Goal: Transaction & Acquisition: Purchase product/service

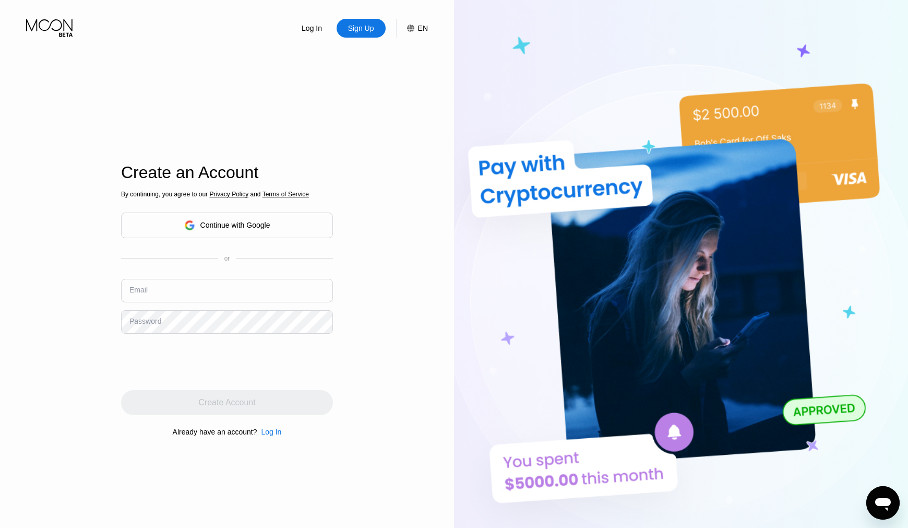
click at [226, 204] on div "By continuing, you agree to our Privacy Policy and Terms of Service Continue wi…" at bounding box center [227, 312] width 212 height 251
click at [222, 228] on div "Continue with Google" at bounding box center [235, 225] width 70 height 8
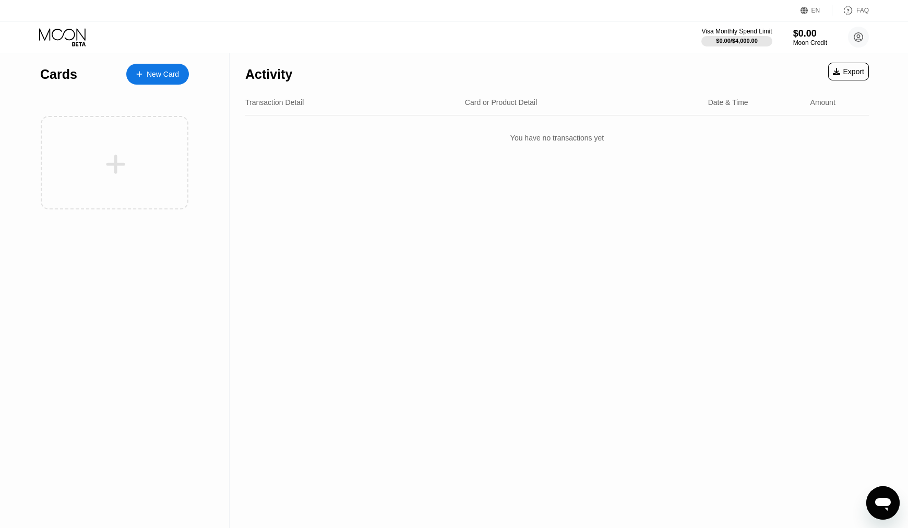
click at [665, 18] on div "EN Language Select an item Save FAQ" at bounding box center [454, 10] width 908 height 21
click at [669, 21] on div "Visa Monthly Spend Limit $0.00 / $4,000.00 $0.00 Moon Credit [PERSON_NAME] [EMA…" at bounding box center [454, 36] width 908 height 31
click at [113, 44] on div "Visa Monthly Spend Limit $0.00 / $4,000.00 $0.00 Moon Credit [PERSON_NAME] [EMA…" at bounding box center [454, 36] width 908 height 31
click at [116, 55] on div "Cards New Card" at bounding box center [114, 71] width 149 height 37
click at [117, 53] on div "EN Language Select an item Save FAQ Visa Monthly Spend Limit $0.00 / $4,000.00 …" at bounding box center [454, 26] width 908 height 53
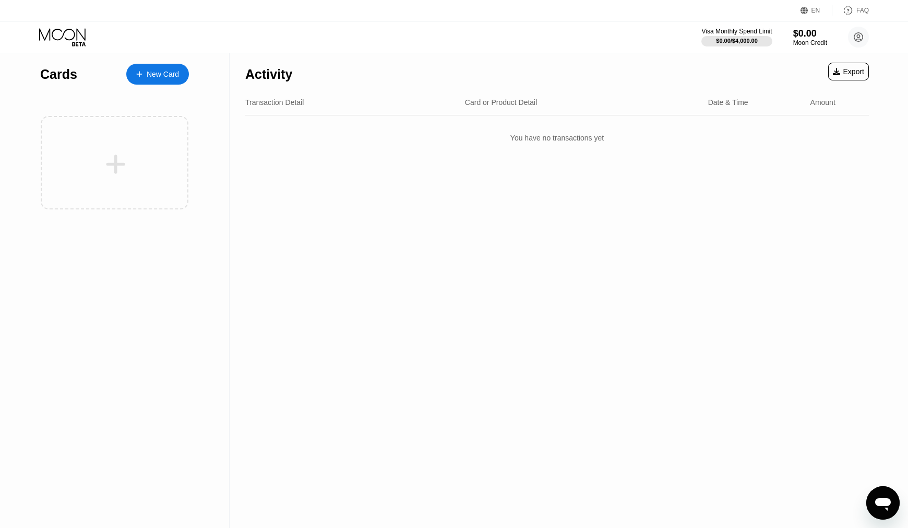
click at [104, 53] on div "EN Language Select an item Save FAQ Visa Monthly Spend Limit $0.00 / $4,000.00 …" at bounding box center [454, 26] width 908 height 53
drag, startPoint x: 690, startPoint y: 31, endPoint x: 784, endPoint y: 61, distance: 98.4
click at [784, 61] on div "EN Language Select an item Save FAQ Visa Monthly Spend Limit $0.00 / $4,000.00 …" at bounding box center [454, 264] width 908 height 528
click at [778, 54] on div "Activity Export" at bounding box center [557, 71] width 624 height 37
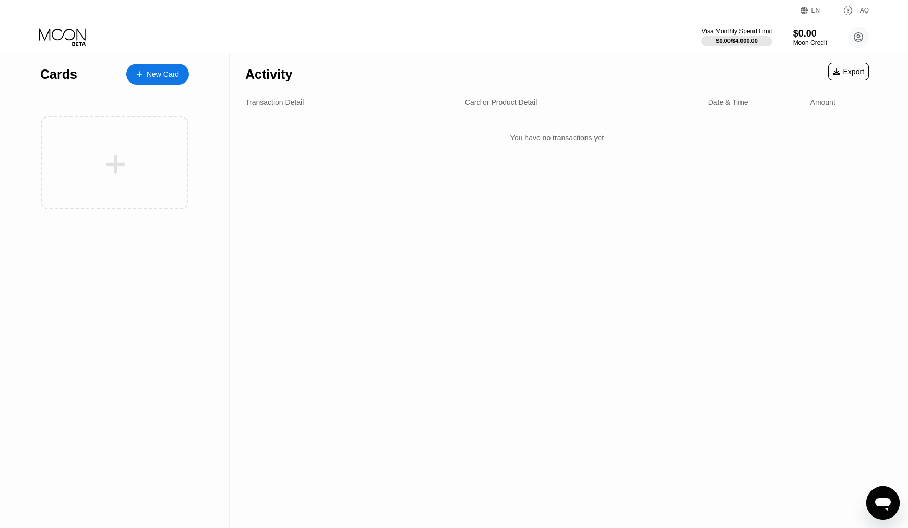
click at [776, 53] on div "EN Language Select an item Save FAQ Visa Monthly Spend Limit $0.00 / $4,000.00 …" at bounding box center [454, 26] width 908 height 53
drag, startPoint x: 676, startPoint y: 29, endPoint x: 787, endPoint y: 56, distance: 114.6
click at [787, 56] on div "EN Language Select an item Save FAQ Visa Monthly Spend Limit $0.00 / $4,000.00 …" at bounding box center [454, 264] width 908 height 528
click at [689, 32] on div "Visa Monthly Spend Limit $0.00 / $4,000.00 $0.00 Moon Credit [PERSON_NAME] [EMA…" at bounding box center [454, 36] width 908 height 31
drag, startPoint x: 684, startPoint y: 30, endPoint x: 776, endPoint y: 53, distance: 94.7
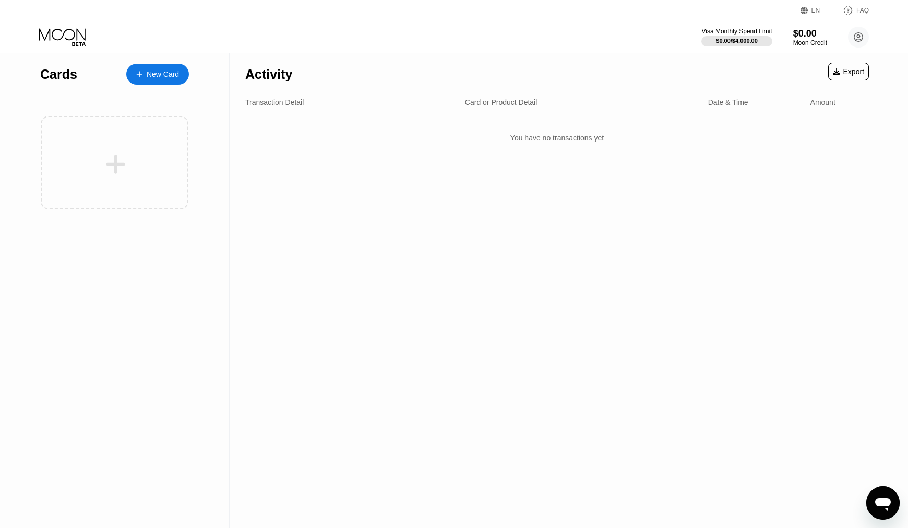
click at [776, 53] on div "EN Language Select an item Save FAQ Visa Monthly Spend Limit $0.00 / $4,000.00 …" at bounding box center [454, 26] width 908 height 53
click at [671, 29] on div "Visa Monthly Spend Limit $0.00 / $4,000.00 $0.00 Moon Credit [PERSON_NAME] [EMA…" at bounding box center [454, 36] width 908 height 31
drag, startPoint x: 671, startPoint y: 29, endPoint x: 754, endPoint y: 54, distance: 86.2
click at [754, 54] on div "EN Language Select an item Save FAQ Visa Monthly Spend Limit $0.00 / $4,000.00 …" at bounding box center [454, 264] width 908 height 528
click at [861, 39] on circle at bounding box center [858, 37] width 21 height 21
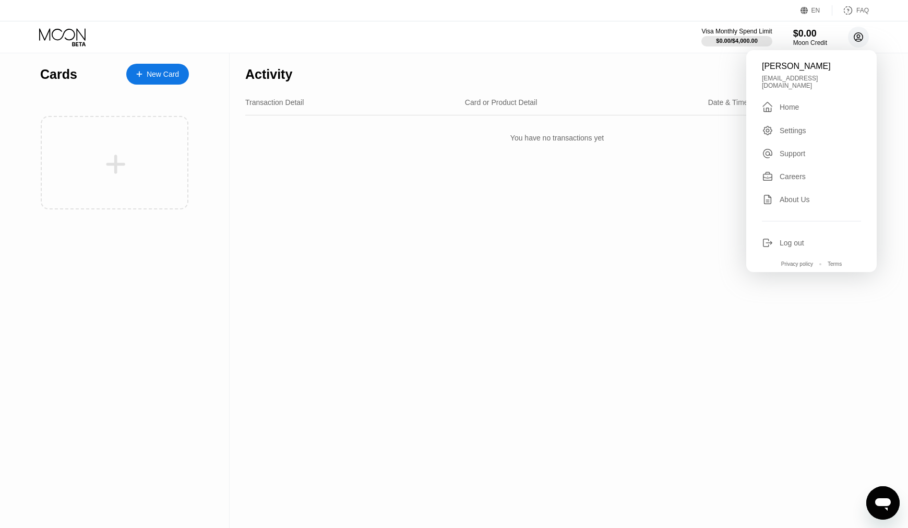
click at [861, 39] on circle at bounding box center [858, 37] width 21 height 21
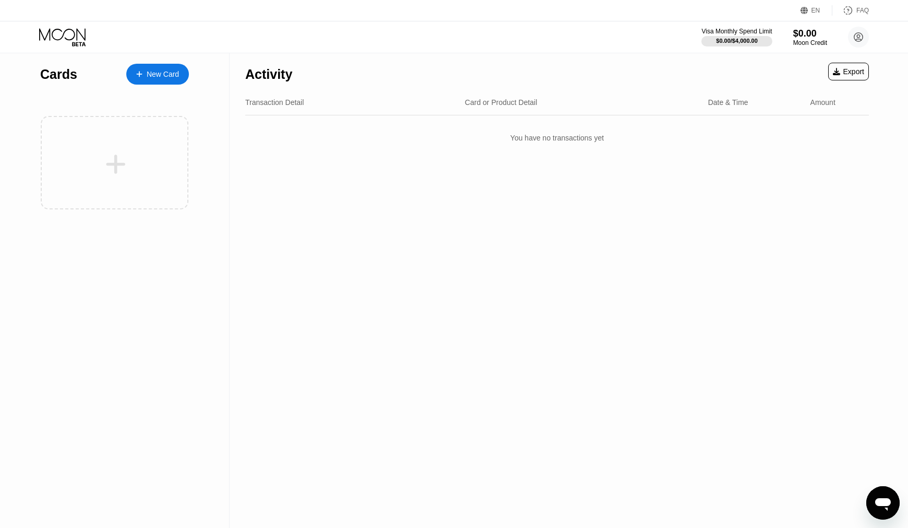
click at [200, 43] on div "Visa Monthly Spend Limit $0.00 / $4,000.00 $0.00 Moon Credit [PERSON_NAME] [EMA…" at bounding box center [454, 36] width 908 height 31
click at [106, 78] on div "Cards New Card" at bounding box center [114, 71] width 149 height 37
click at [61, 75] on div "Cards" at bounding box center [58, 74] width 37 height 15
copy div "Cards"
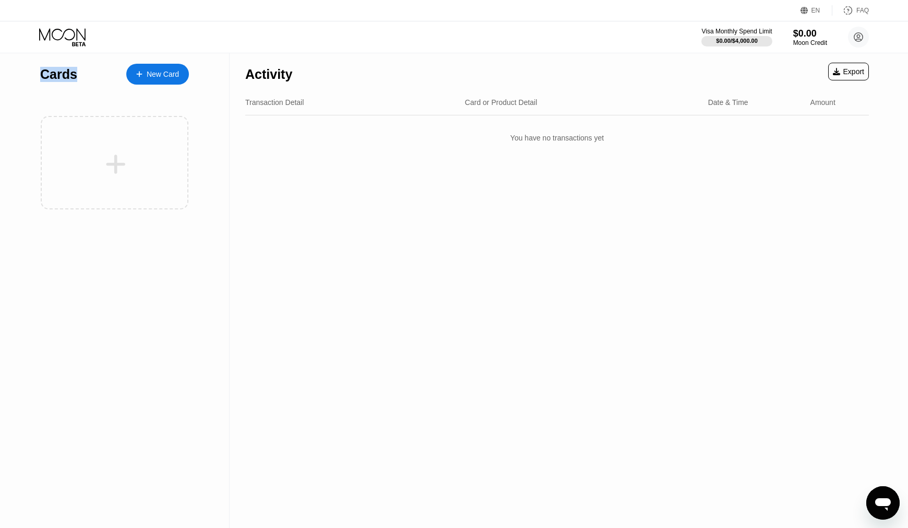
click at [145, 76] on div at bounding box center [145, 74] width 4 height 9
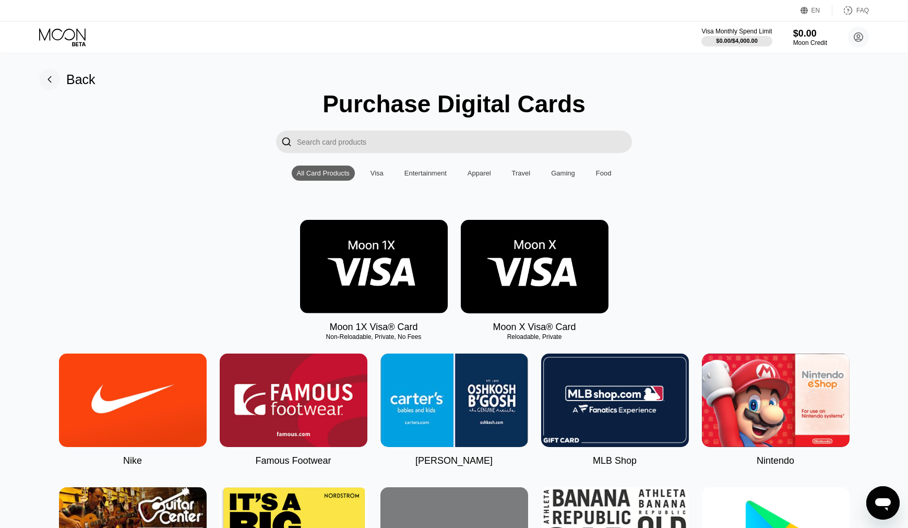
click at [374, 173] on div "Visa" at bounding box center [377, 173] width 13 height 8
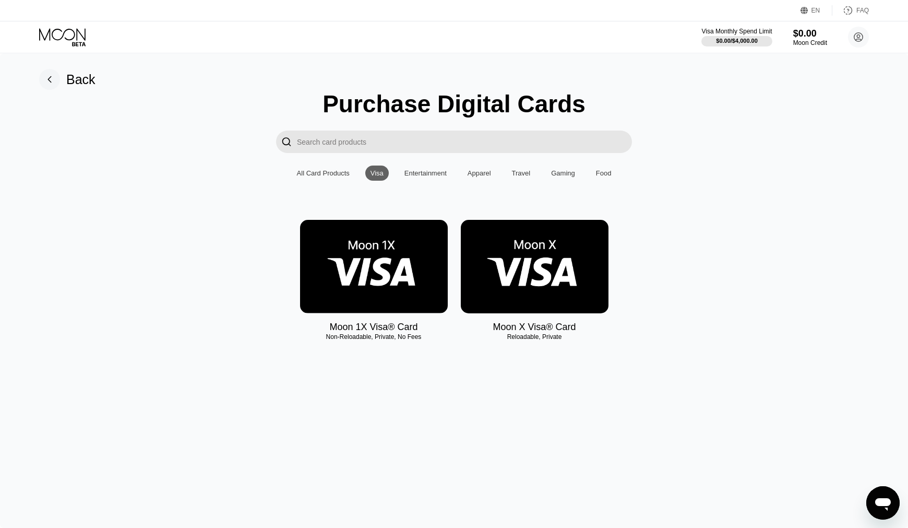
click at [540, 263] on img at bounding box center [535, 266] width 148 height 93
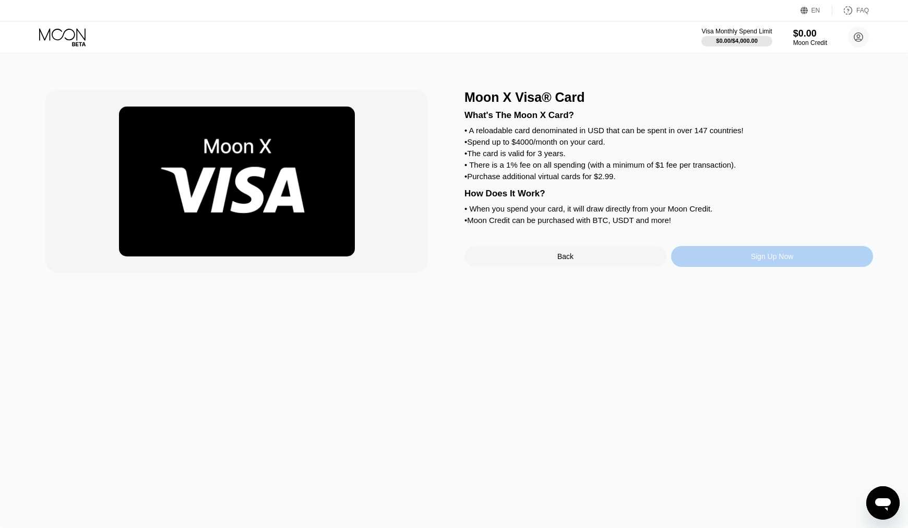
click at [734, 259] on div "Sign Up Now" at bounding box center [772, 256] width 202 height 21
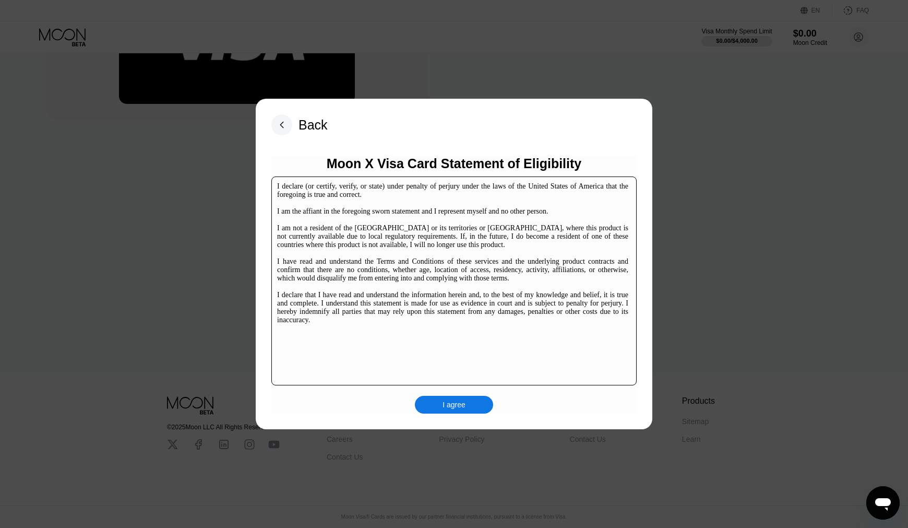
scroll to position [155, 0]
click at [453, 409] on div "I agree" at bounding box center [454, 404] width 23 height 9
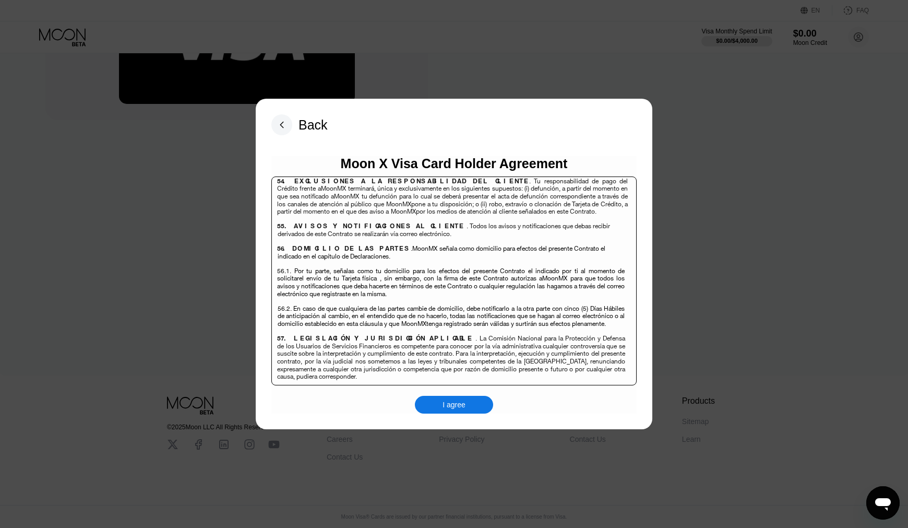
scroll to position [7172, 0]
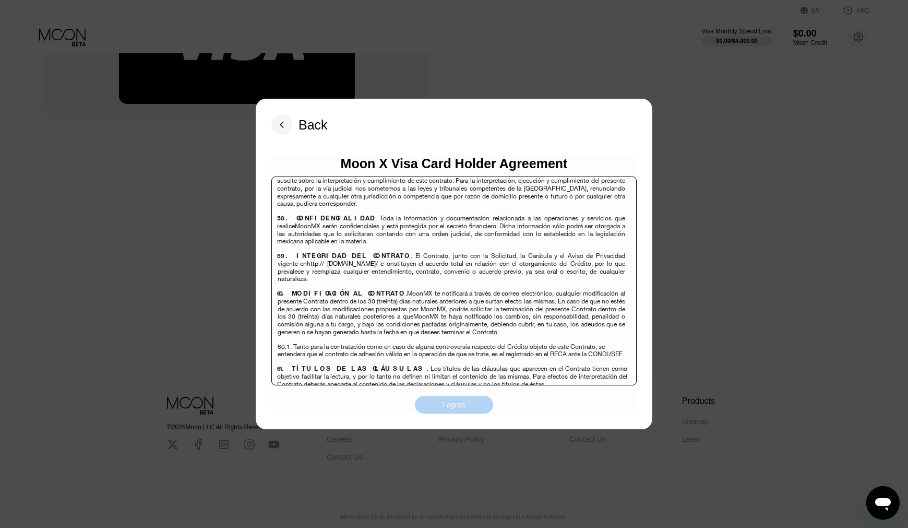
click at [454, 406] on div "I agree" at bounding box center [454, 404] width 23 height 9
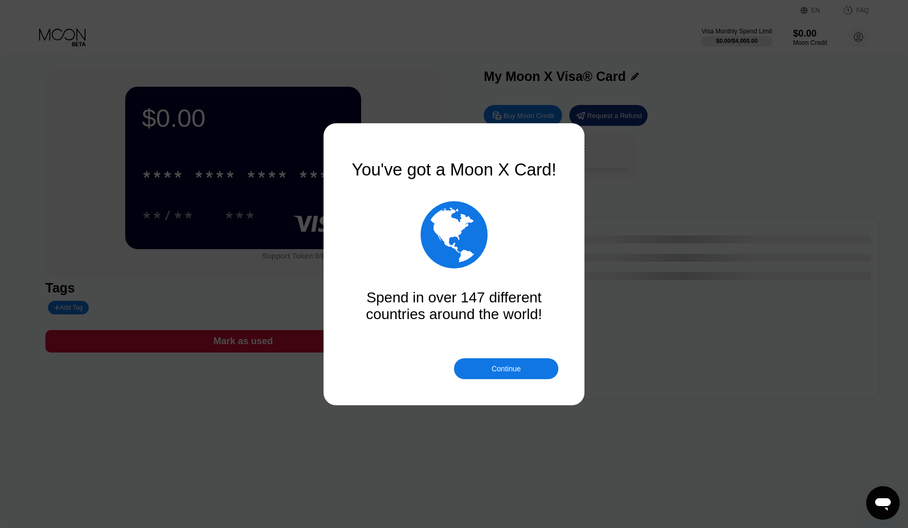
click at [256, 179] on div at bounding box center [454, 264] width 908 height 528
click at [513, 371] on div "Continue" at bounding box center [506, 368] width 29 height 8
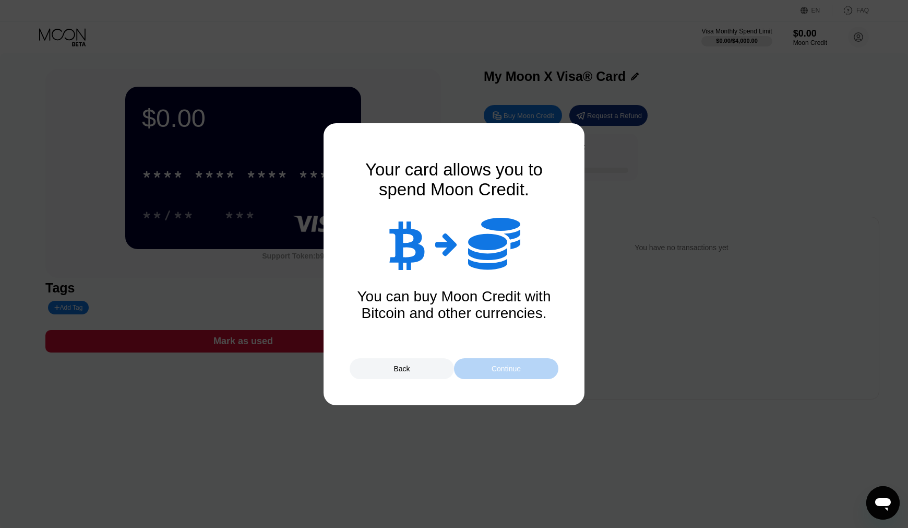
click at [496, 369] on div "Continue" at bounding box center [506, 368] width 29 height 8
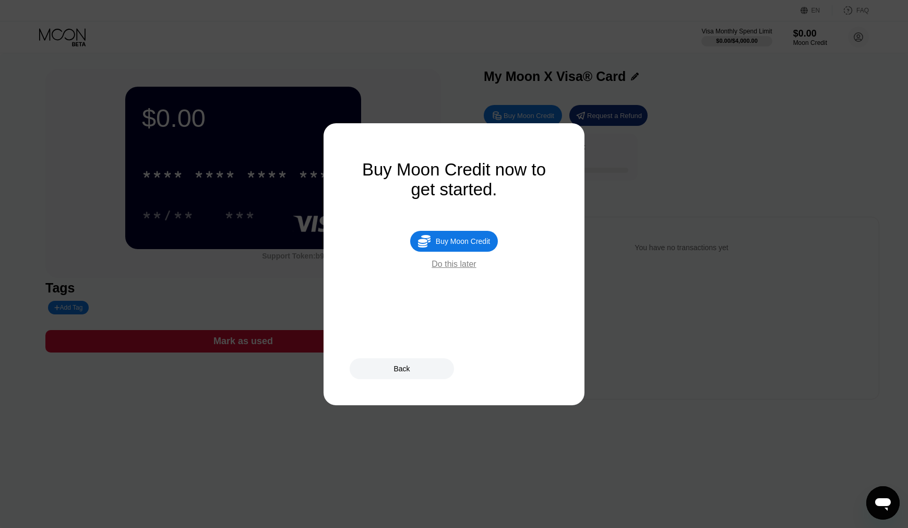
click at [454, 266] on div "Do this later" at bounding box center [454, 263] width 44 height 9
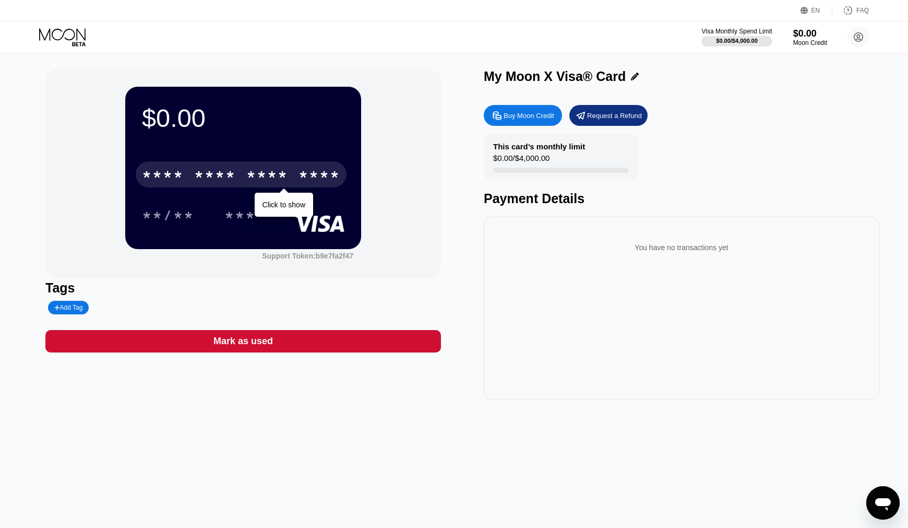
click at [300, 175] on div "****" at bounding box center [320, 176] width 42 height 17
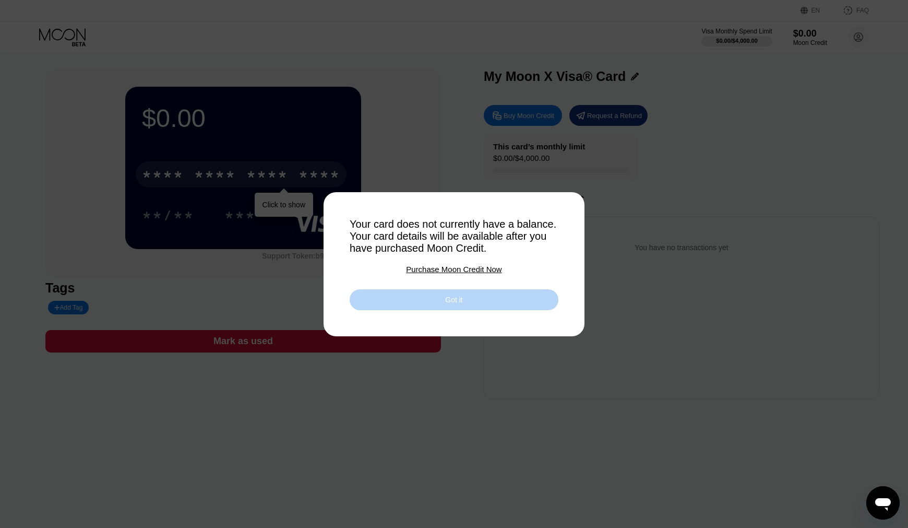
click at [451, 304] on div "Got it" at bounding box center [453, 299] width 17 height 9
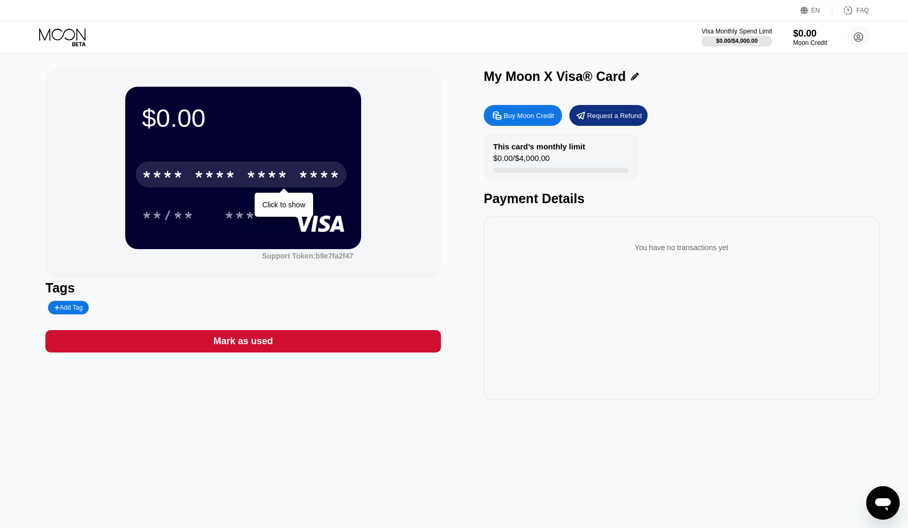
click at [573, 51] on div "Visa Monthly Spend Limit $0.00 / $4,000.00 $0.00 Moon Credit [PERSON_NAME] [EMA…" at bounding box center [454, 36] width 908 height 31
click at [515, 20] on div "EN Language Select an item Save FAQ" at bounding box center [454, 10] width 908 height 21
click at [284, 294] on div "Tags" at bounding box center [243, 287] width 396 height 15
click at [281, 204] on div "**/** ***" at bounding box center [243, 215] width 203 height 26
click at [270, 176] on div "* * * *" at bounding box center [267, 176] width 42 height 17
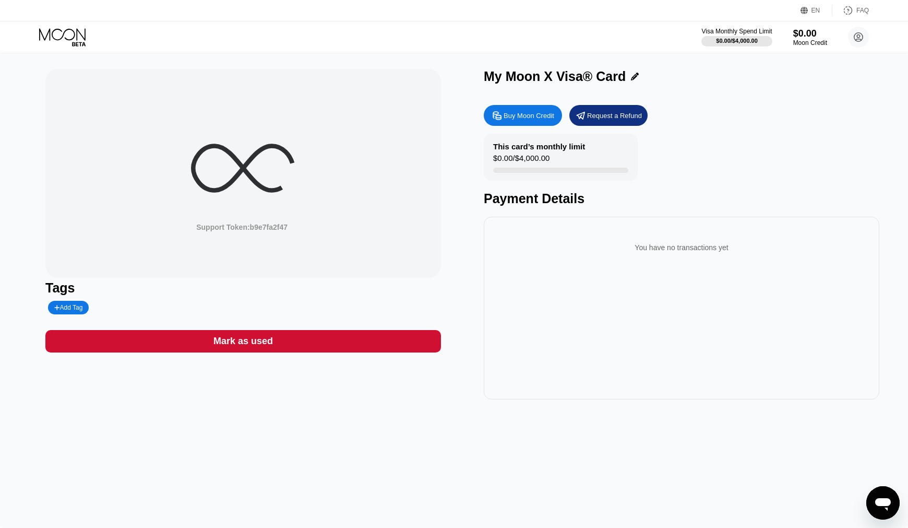
click at [235, 301] on div "Tags Add Tag" at bounding box center [243, 297] width 396 height 34
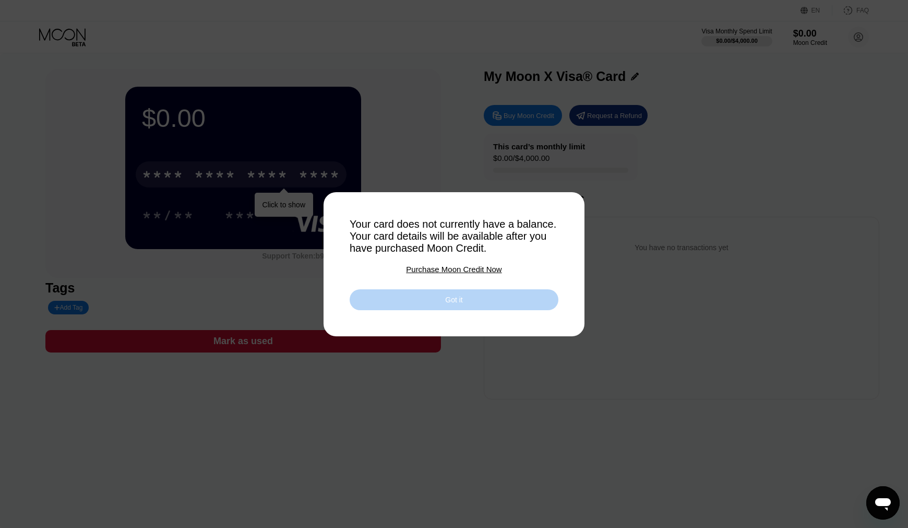
click at [457, 306] on div "Got it" at bounding box center [454, 299] width 209 height 21
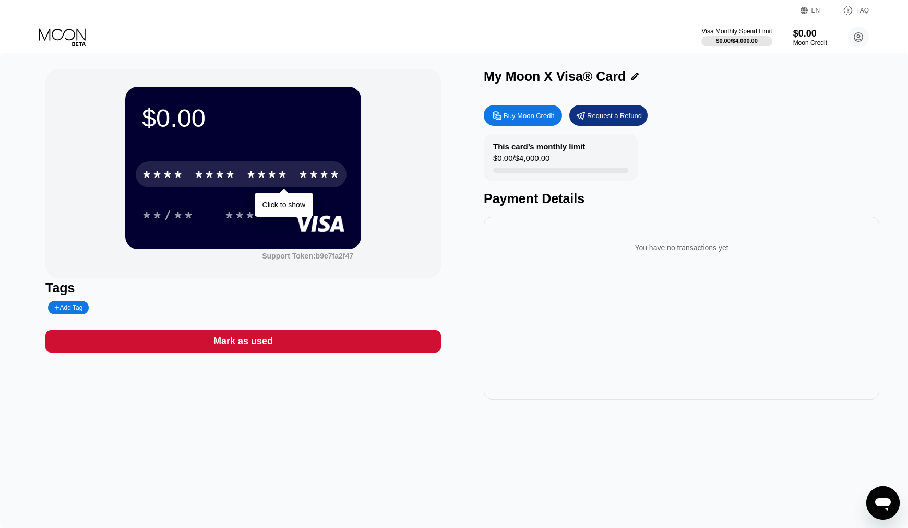
click at [377, 181] on div "$0.00 * * * * * * * * * * * * **** Click to show **/** *** Support Token: b9e7f…" at bounding box center [243, 173] width 396 height 209
drag, startPoint x: 499, startPoint y: 158, endPoint x: 514, endPoint y: 158, distance: 15.1
click at [514, 158] on div "$0.00 / $4,000.00" at bounding box center [521, 160] width 56 height 14
click at [498, 161] on div "$0.00 / $4,000.00" at bounding box center [521, 160] width 56 height 14
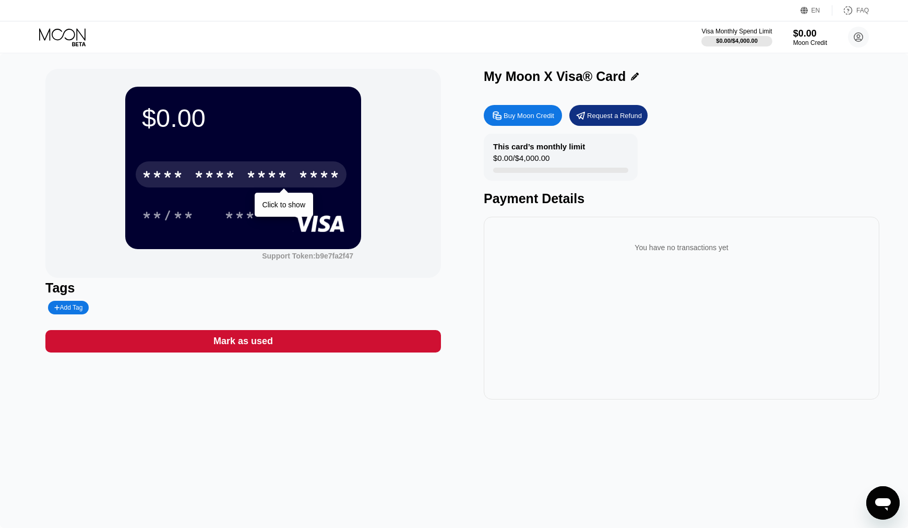
click at [495, 160] on div "$0.00 / $4,000.00" at bounding box center [521, 160] width 56 height 14
drag, startPoint x: 491, startPoint y: 159, endPoint x: 562, endPoint y: 160, distance: 70.5
click at [562, 160] on div "This card’s monthly limit $0.00 / $4,000.00" at bounding box center [561, 157] width 154 height 47
drag, startPoint x: 562, startPoint y: 160, endPoint x: 490, endPoint y: 155, distance: 71.7
click at [490, 155] on div "This card’s monthly limit $0.00 / $4,000.00" at bounding box center [561, 157] width 154 height 47
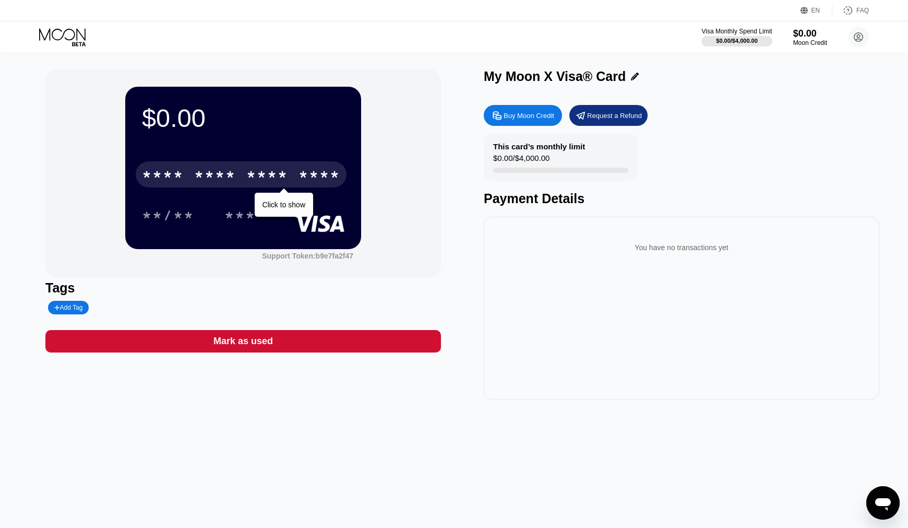
click at [492, 157] on div "This card’s monthly limit $0.00 / $4,000.00" at bounding box center [561, 157] width 154 height 47
drag, startPoint x: 494, startPoint y: 159, endPoint x: 560, endPoint y: 157, distance: 65.8
click at [560, 157] on div "This card’s monthly limit $0.00 / $4,000.00" at bounding box center [561, 157] width 154 height 47
click at [495, 159] on div "$0.00 / $4,000.00" at bounding box center [521, 160] width 56 height 14
drag, startPoint x: 495, startPoint y: 159, endPoint x: 557, endPoint y: 159, distance: 61.6
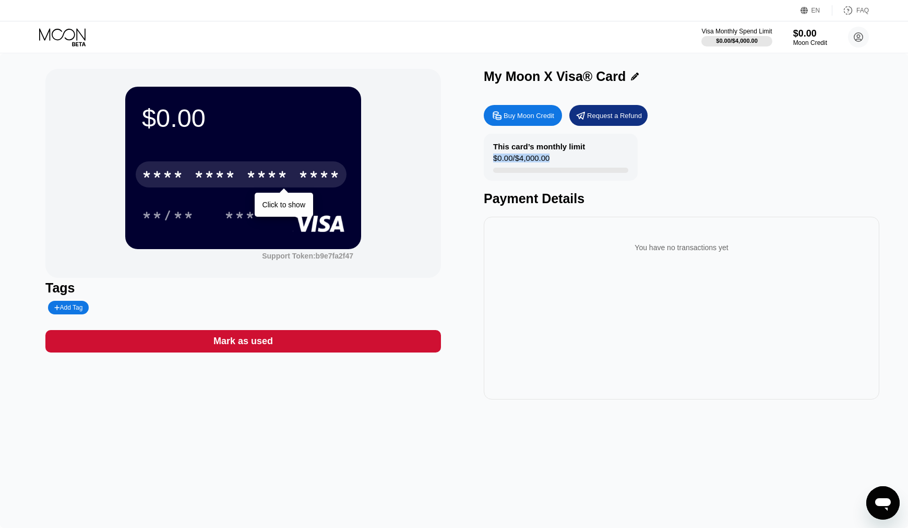
click at [557, 159] on div "This card’s monthly limit $0.00 / $4,000.00" at bounding box center [561, 157] width 154 height 47
click at [493, 159] on div "This card’s monthly limit $0.00 / $4,000.00" at bounding box center [561, 157] width 154 height 47
click at [495, 159] on div "$0.00 / $4,000.00" at bounding box center [521, 160] width 56 height 14
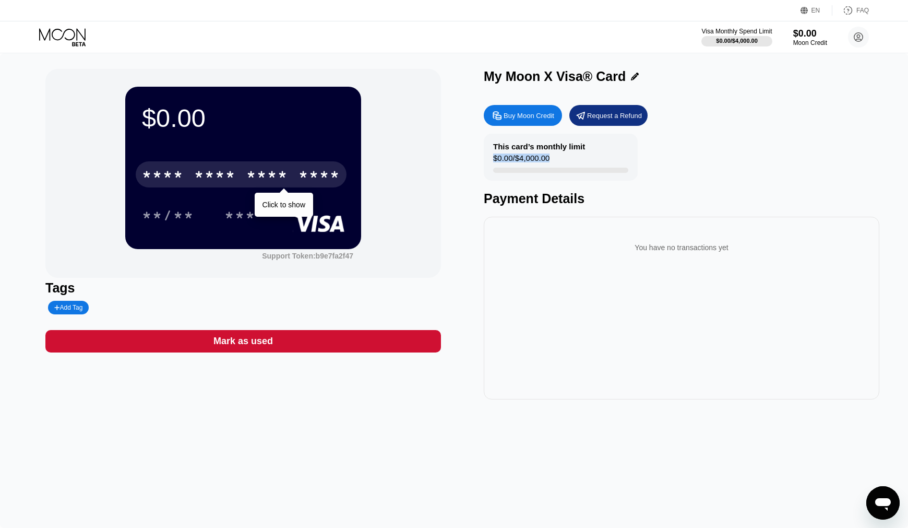
drag, startPoint x: 495, startPoint y: 159, endPoint x: 555, endPoint y: 156, distance: 59.6
click at [555, 156] on div "This card’s monthly limit $0.00 / $4,000.00" at bounding box center [561, 157] width 154 height 47
click at [544, 157] on div "$0.00 / $4,000.00" at bounding box center [521, 160] width 56 height 14
drag, startPoint x: 495, startPoint y: 160, endPoint x: 554, endPoint y: 159, distance: 58.5
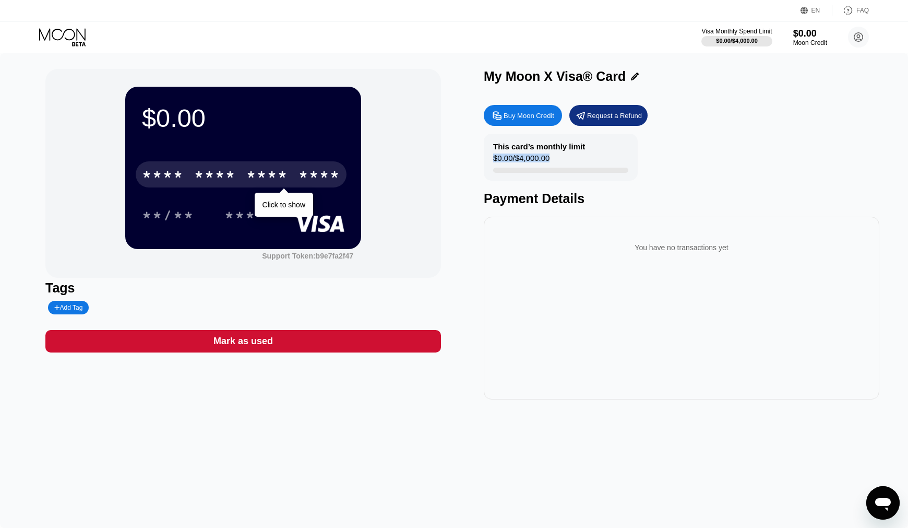
click at [554, 159] on div "This card’s monthly limit $0.00 / $4,000.00" at bounding box center [561, 157] width 154 height 47
click at [550, 159] on div "$0.00 / $4,000.00" at bounding box center [521, 160] width 56 height 14
drag, startPoint x: 494, startPoint y: 159, endPoint x: 559, endPoint y: 159, distance: 65.3
click at [559, 159] on div "This card’s monthly limit $0.00 / $4,000.00" at bounding box center [561, 157] width 154 height 47
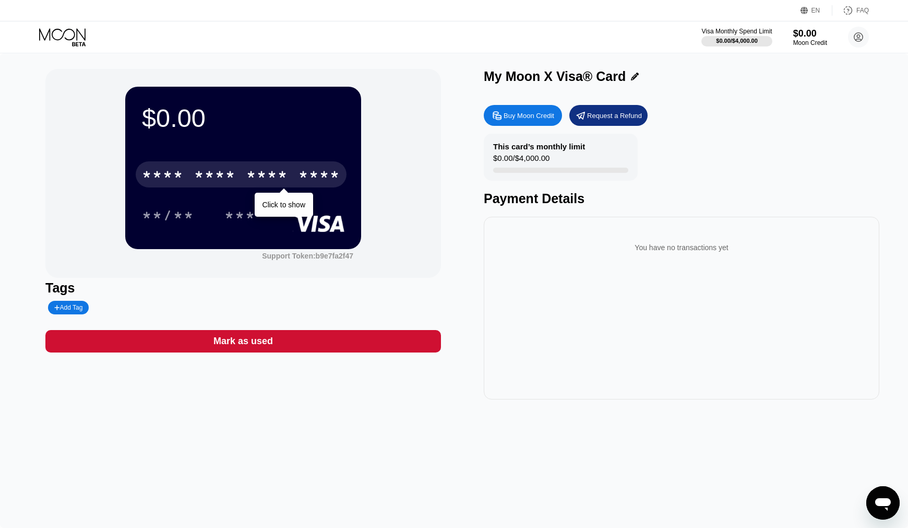
click at [493, 158] on div "$0.00 / $4,000.00" at bounding box center [521, 160] width 56 height 14
drag, startPoint x: 493, startPoint y: 158, endPoint x: 567, endPoint y: 161, distance: 73.7
click at [567, 161] on div "This card’s monthly limit $0.00 / $4,000.00" at bounding box center [561, 157] width 154 height 47
click at [555, 161] on div "This card’s monthly limit $0.00 / $4,000.00" at bounding box center [561, 157] width 154 height 47
click at [491, 160] on div "This card’s monthly limit $0.00 / $4,000.00" at bounding box center [561, 157] width 154 height 47
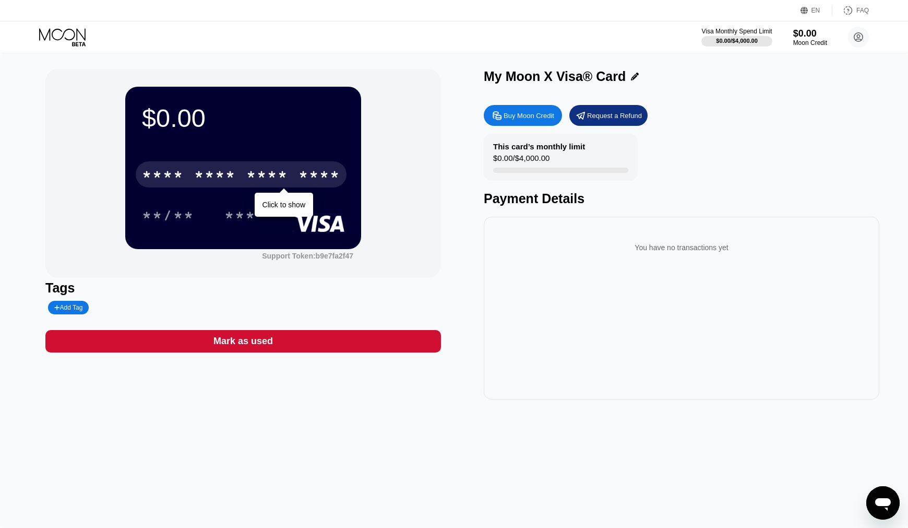
click at [494, 160] on div "$0.00 / $4,000.00" at bounding box center [521, 160] width 56 height 14
drag, startPoint x: 494, startPoint y: 160, endPoint x: 554, endPoint y: 162, distance: 60.1
click at [554, 162] on div "This card’s monthly limit $0.00 / $4,000.00" at bounding box center [561, 157] width 154 height 47
click at [500, 161] on div "$0.00 / $4,000.00" at bounding box center [521, 160] width 56 height 14
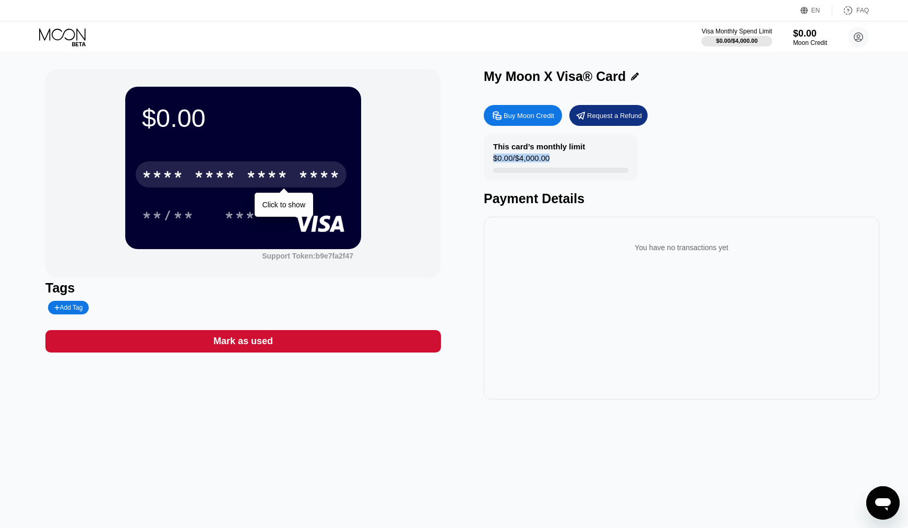
drag, startPoint x: 495, startPoint y: 161, endPoint x: 564, endPoint y: 162, distance: 68.9
click at [564, 162] on div "This card’s monthly limit $0.00 / $4,000.00" at bounding box center [561, 157] width 154 height 47
click at [495, 161] on div "$0.00 / $4,000.00" at bounding box center [521, 160] width 56 height 14
drag, startPoint x: 494, startPoint y: 159, endPoint x: 556, endPoint y: 161, distance: 61.6
click at [556, 161] on div "This card’s monthly limit $0.00 / $4,000.00" at bounding box center [561, 157] width 154 height 47
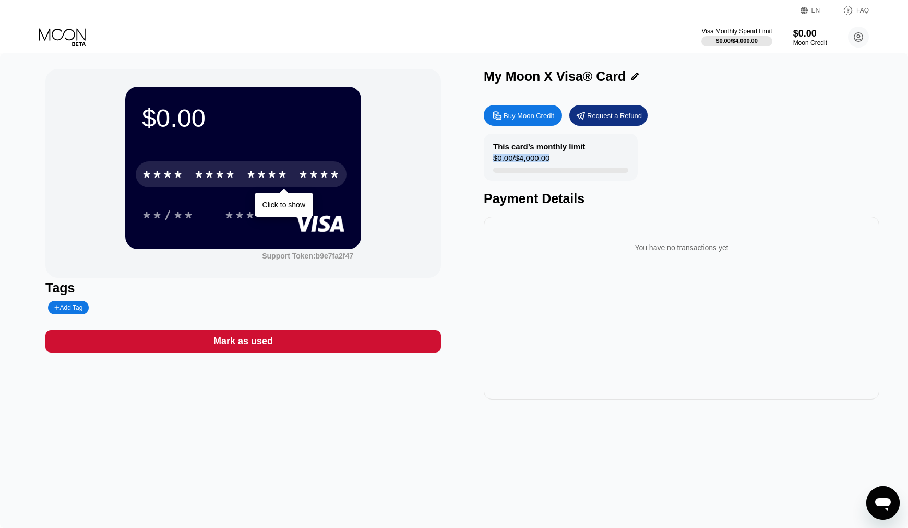
click at [496, 162] on div "$0.00 / $4,000.00" at bounding box center [521, 160] width 56 height 14
drag, startPoint x: 494, startPoint y: 160, endPoint x: 559, endPoint y: 160, distance: 64.2
click at [559, 160] on div "This card’s monthly limit $0.00 / $4,000.00" at bounding box center [561, 157] width 154 height 47
click at [496, 161] on div "$0.00 / $4,000.00" at bounding box center [521, 160] width 56 height 14
drag, startPoint x: 493, startPoint y: 161, endPoint x: 559, endPoint y: 153, distance: 65.7
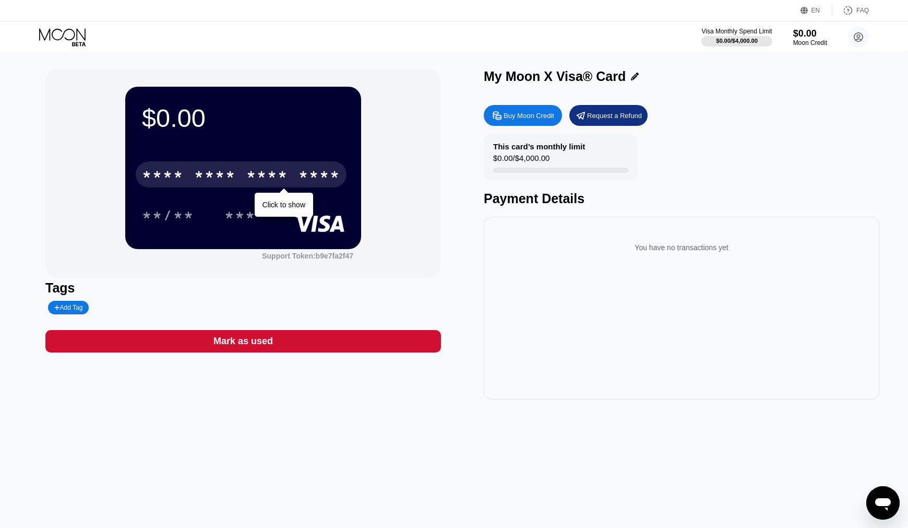
click at [559, 153] on div "This card’s monthly limit $0.00 / $4,000.00" at bounding box center [561, 157] width 154 height 47
click at [496, 160] on div "$0.00 / $4,000.00" at bounding box center [521, 160] width 56 height 14
drag, startPoint x: 493, startPoint y: 160, endPoint x: 526, endPoint y: 158, distance: 32.9
click at [526, 158] on div "This card’s monthly limit $0.00 / $4,000.00" at bounding box center [561, 157] width 154 height 47
drag, startPoint x: 495, startPoint y: 159, endPoint x: 570, endPoint y: 159, distance: 74.7
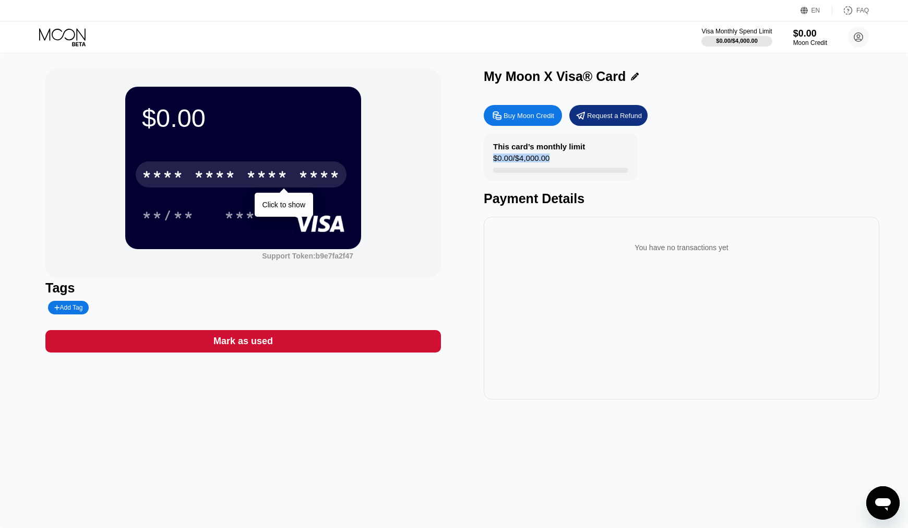
click at [570, 159] on div "This card’s monthly limit $0.00 / $4,000.00" at bounding box center [561, 157] width 154 height 47
click at [497, 159] on div "$0.00 / $4,000.00" at bounding box center [521, 160] width 56 height 14
drag, startPoint x: 493, startPoint y: 159, endPoint x: 525, endPoint y: 159, distance: 31.9
click at [525, 159] on div "This card’s monthly limit $0.00 / $4,000.00" at bounding box center [561, 157] width 154 height 47
drag, startPoint x: 493, startPoint y: 159, endPoint x: 512, endPoint y: 159, distance: 18.3
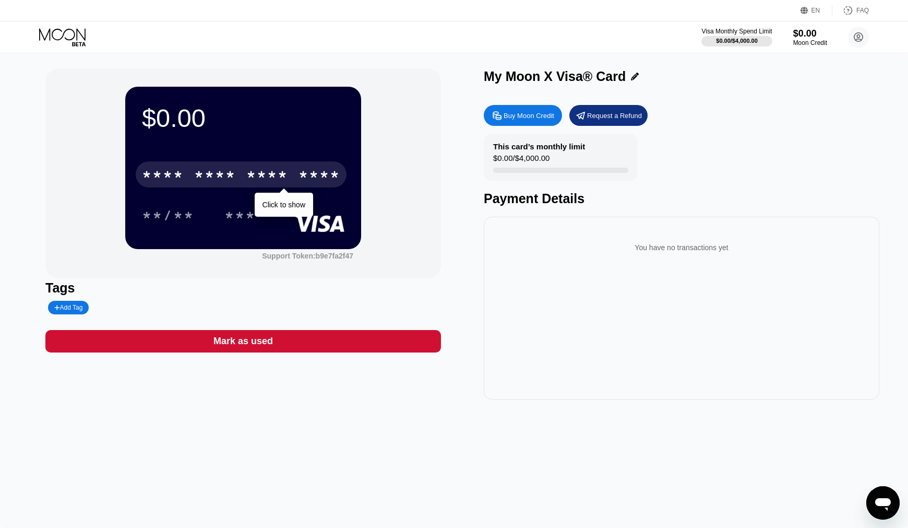
click at [512, 159] on div "This card’s monthly limit $0.00 / $4,000.00" at bounding box center [561, 157] width 154 height 47
drag, startPoint x: 495, startPoint y: 159, endPoint x: 553, endPoint y: 158, distance: 58.5
click at [550, 158] on div "$0.00 / $4,000.00" at bounding box center [521, 160] width 56 height 14
click at [497, 161] on div "$0.00 / $4,000.00" at bounding box center [521, 160] width 56 height 14
drag, startPoint x: 495, startPoint y: 160, endPoint x: 554, endPoint y: 160, distance: 58.5
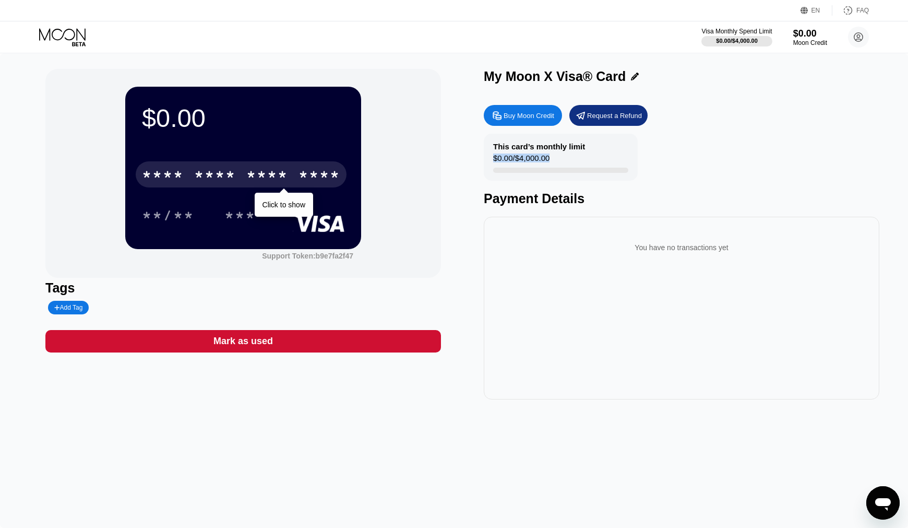
click at [554, 160] on div "This card’s monthly limit $0.00 / $4,000.00" at bounding box center [561, 157] width 154 height 47
click at [498, 158] on div "$0.00 / $4,000.00" at bounding box center [521, 160] width 56 height 14
drag, startPoint x: 493, startPoint y: 158, endPoint x: 519, endPoint y: 159, distance: 26.1
click at [519, 159] on div "This card’s monthly limit $0.00 / $4,000.00" at bounding box center [561, 157] width 154 height 47
drag, startPoint x: 495, startPoint y: 158, endPoint x: 566, endPoint y: 147, distance: 71.8
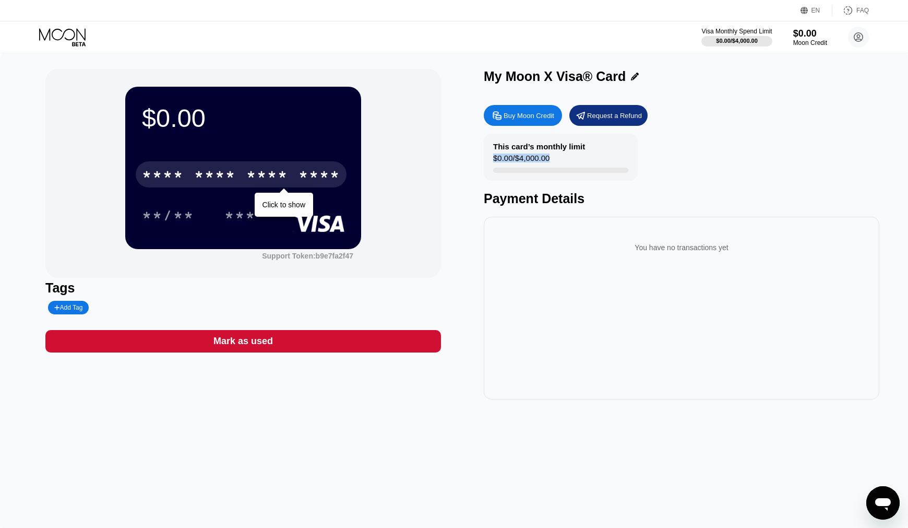
click at [568, 147] on div "This card’s monthly limit $0.00 / $4,000.00" at bounding box center [561, 157] width 154 height 47
click at [494, 143] on div "This card’s monthly limit" at bounding box center [539, 146] width 92 height 9
drag, startPoint x: 494, startPoint y: 143, endPoint x: 539, endPoint y: 156, distance: 46.9
click at [537, 156] on div "This card’s monthly limit $0.00 / $4,000.00" at bounding box center [561, 157] width 154 height 47
click at [550, 160] on div "$0.00 / $4,000.00" at bounding box center [521, 160] width 56 height 14
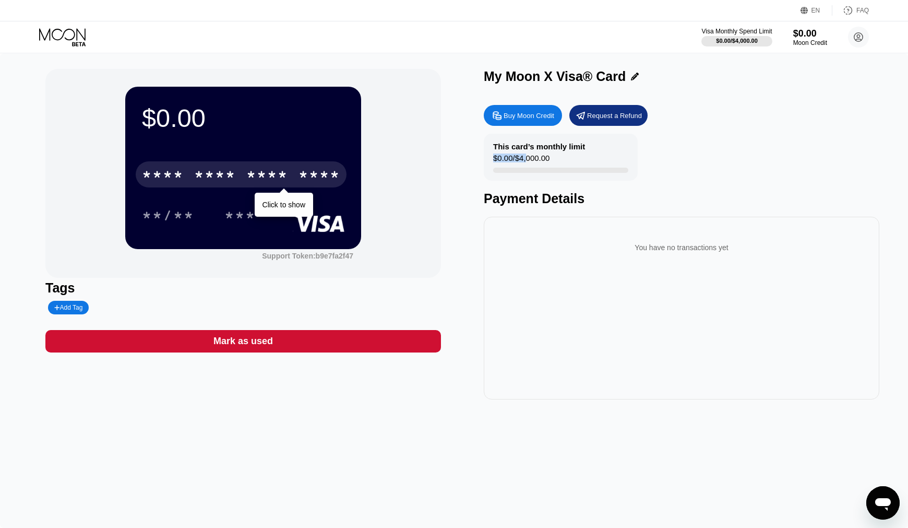
drag, startPoint x: 496, startPoint y: 158, endPoint x: 530, endPoint y: 162, distance: 34.2
click at [530, 162] on div "$0.00 / $4,000.00" at bounding box center [521, 160] width 56 height 14
click at [522, 161] on div "$0.00 / $4,000.00" at bounding box center [521, 160] width 56 height 14
click at [497, 160] on div "$0.00 / $4,000.00" at bounding box center [521, 160] width 56 height 14
drag, startPoint x: 495, startPoint y: 159, endPoint x: 565, endPoint y: 160, distance: 69.4
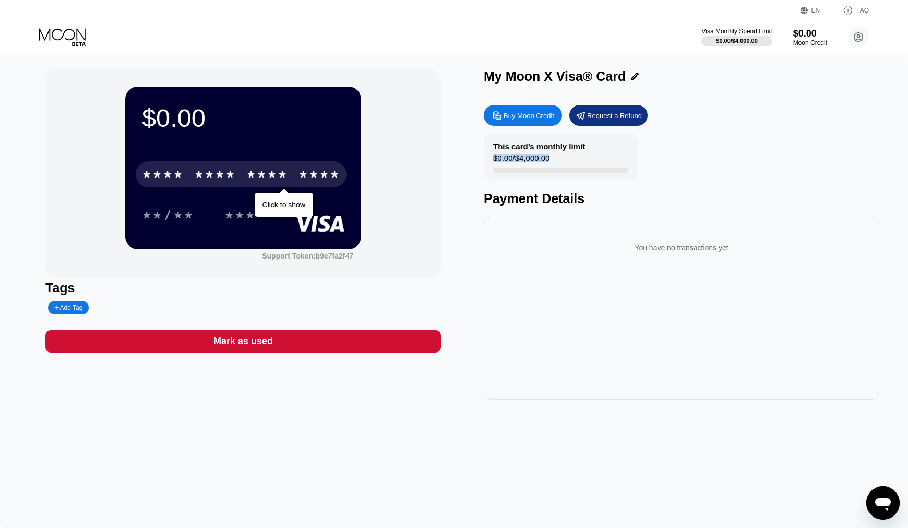
click at [565, 160] on div "This card’s monthly limit $0.00 / $4,000.00" at bounding box center [561, 157] width 154 height 47
click at [550, 160] on div "$0.00 / $4,000.00" at bounding box center [521, 160] width 56 height 14
drag, startPoint x: 554, startPoint y: 159, endPoint x: 497, endPoint y: 161, distance: 57.5
click at [497, 161] on div "This card’s monthly limit $0.00 / $4,000.00" at bounding box center [561, 157] width 154 height 47
drag, startPoint x: 492, startPoint y: 160, endPoint x: 514, endPoint y: 160, distance: 21.4
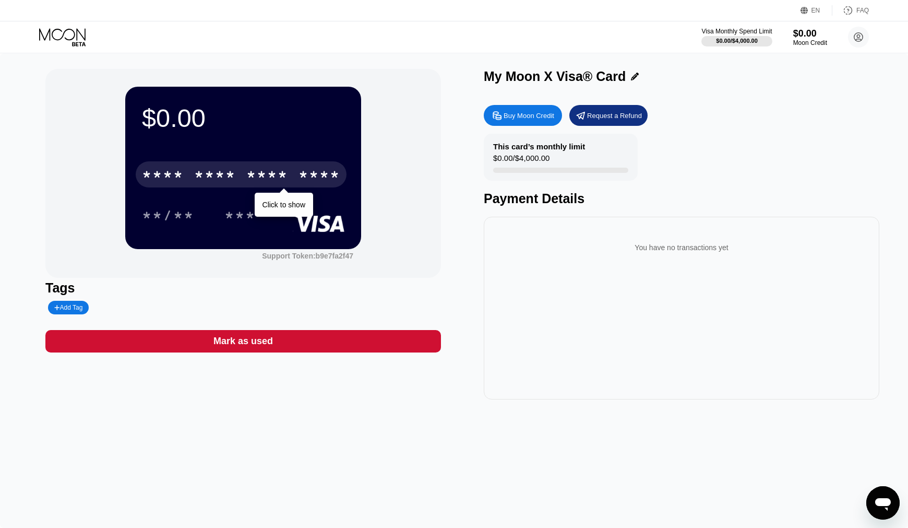
click at [514, 160] on div "This card’s monthly limit $0.00 / $4,000.00" at bounding box center [561, 157] width 154 height 47
drag, startPoint x: 495, startPoint y: 160, endPoint x: 560, endPoint y: 159, distance: 64.7
click at [560, 159] on div "This card’s monthly limit $0.00 / $4,000.00" at bounding box center [561, 157] width 154 height 47
click at [494, 157] on div "$0.00 / $4,000.00" at bounding box center [521, 160] width 56 height 14
click at [496, 160] on div "$0.00 / $4,000.00" at bounding box center [521, 160] width 56 height 14
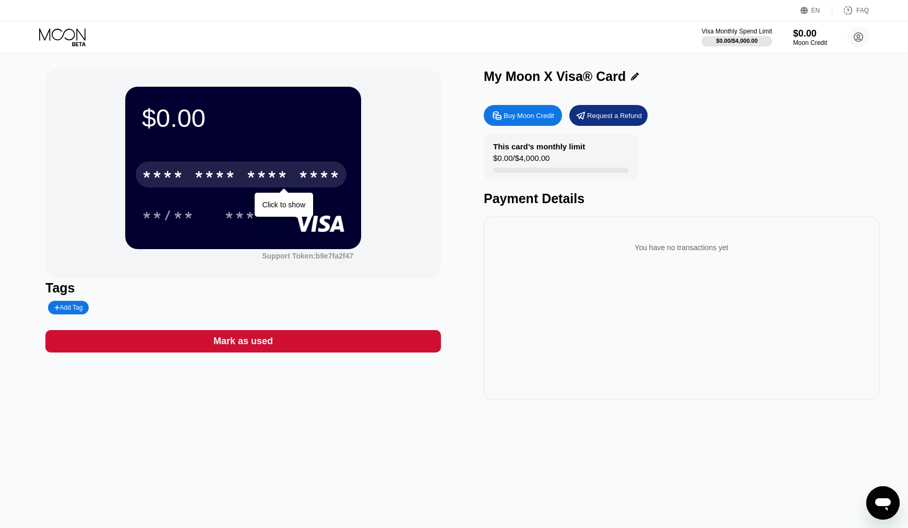
click at [494, 160] on div "$0.00 / $4,000.00" at bounding box center [521, 160] width 56 height 14
drag, startPoint x: 494, startPoint y: 160, endPoint x: 567, endPoint y: 163, distance: 73.2
click at [567, 163] on div "This card’s monthly limit $0.00 / $4,000.00" at bounding box center [561, 157] width 154 height 47
click at [550, 161] on div "$0.00 / $4,000.00" at bounding box center [521, 160] width 56 height 14
drag, startPoint x: 557, startPoint y: 159, endPoint x: 505, endPoint y: 161, distance: 51.2
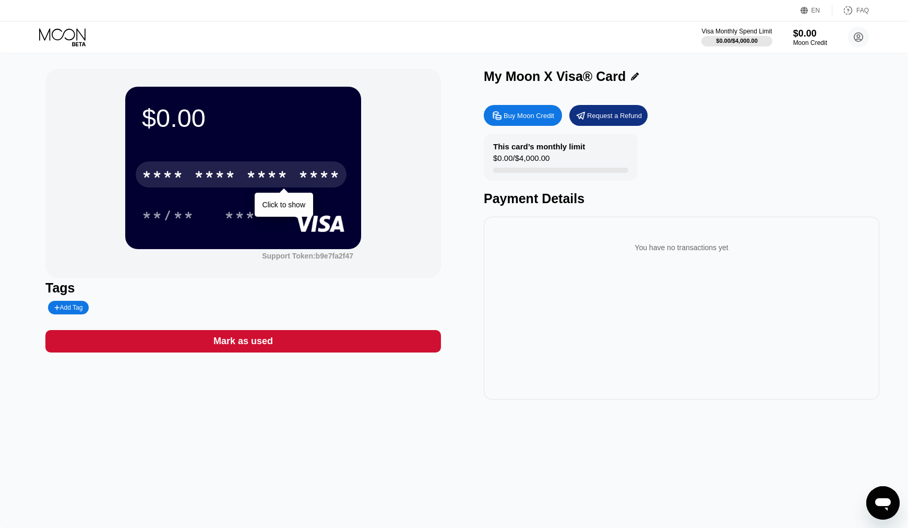
click at [505, 161] on div "This card’s monthly limit $0.00 / $4,000.00" at bounding box center [561, 157] width 154 height 47
click at [493, 160] on div "This card’s monthly limit $0.00 / $4,000.00" at bounding box center [561, 157] width 154 height 47
drag, startPoint x: 492, startPoint y: 158, endPoint x: 511, endPoint y: 160, distance: 18.3
click at [512, 160] on div "This card’s monthly limit $0.00 / $4,000.00" at bounding box center [561, 157] width 154 height 47
drag, startPoint x: 494, startPoint y: 160, endPoint x: 561, endPoint y: 159, distance: 66.8
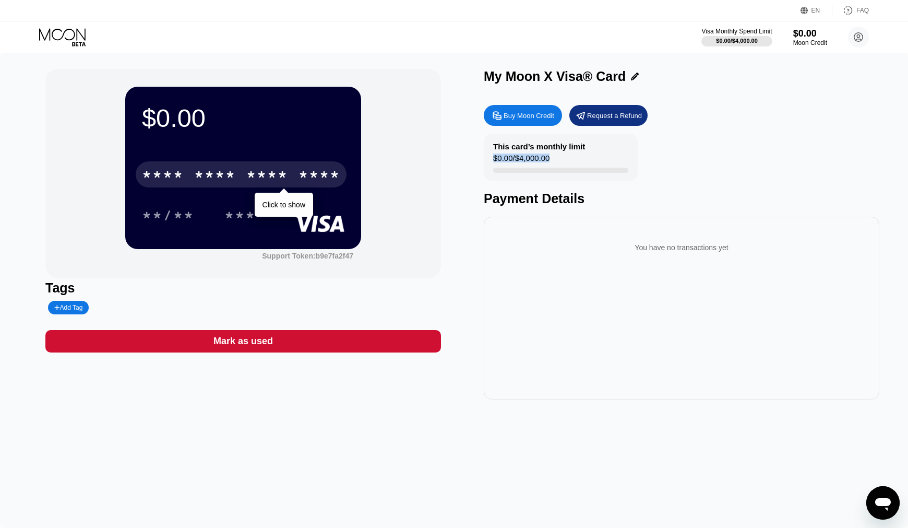
click at [561, 159] on div "This card’s monthly limit $0.00 / $4,000.00" at bounding box center [561, 157] width 154 height 47
click at [486, 160] on div "This card’s monthly limit $0.00 / $4,000.00" at bounding box center [561, 157] width 154 height 47
click at [493, 160] on div "This card’s monthly limit $0.00 / $4,000.00" at bounding box center [561, 157] width 154 height 47
click at [494, 159] on div "$0.00 / $4,000.00" at bounding box center [521, 160] width 56 height 14
drag, startPoint x: 494, startPoint y: 159, endPoint x: 568, endPoint y: 162, distance: 73.7
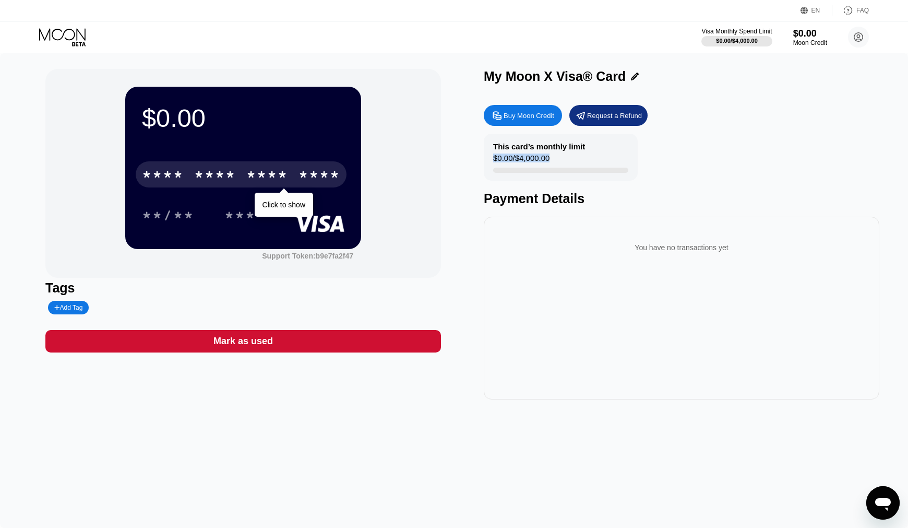
click at [568, 162] on div "This card’s monthly limit $0.00 / $4,000.00" at bounding box center [561, 157] width 154 height 47
click at [497, 161] on div "$0.00 / $4,000.00" at bounding box center [521, 160] width 56 height 14
drag, startPoint x: 495, startPoint y: 159, endPoint x: 555, endPoint y: 157, distance: 59.6
click at [555, 157] on div "This card’s monthly limit $0.00 / $4,000.00" at bounding box center [561, 157] width 154 height 47
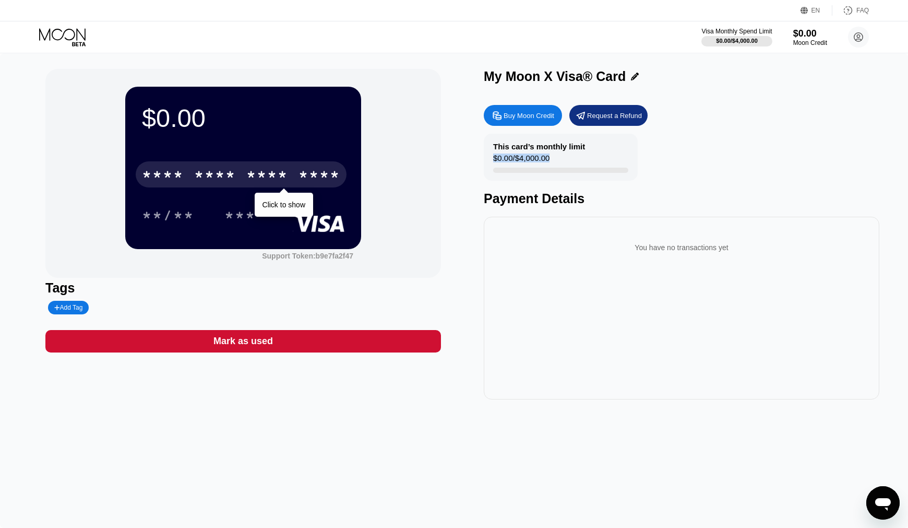
click at [504, 159] on div "$0.00 / $4,000.00" at bounding box center [521, 160] width 56 height 14
drag, startPoint x: 494, startPoint y: 159, endPoint x: 558, endPoint y: 160, distance: 63.7
click at [558, 160] on div "This card’s monthly limit $0.00 / $4,000.00" at bounding box center [561, 157] width 154 height 47
click at [495, 160] on div "$0.00 / $4,000.00" at bounding box center [521, 160] width 56 height 14
drag, startPoint x: 495, startPoint y: 160, endPoint x: 558, endPoint y: 160, distance: 62.7
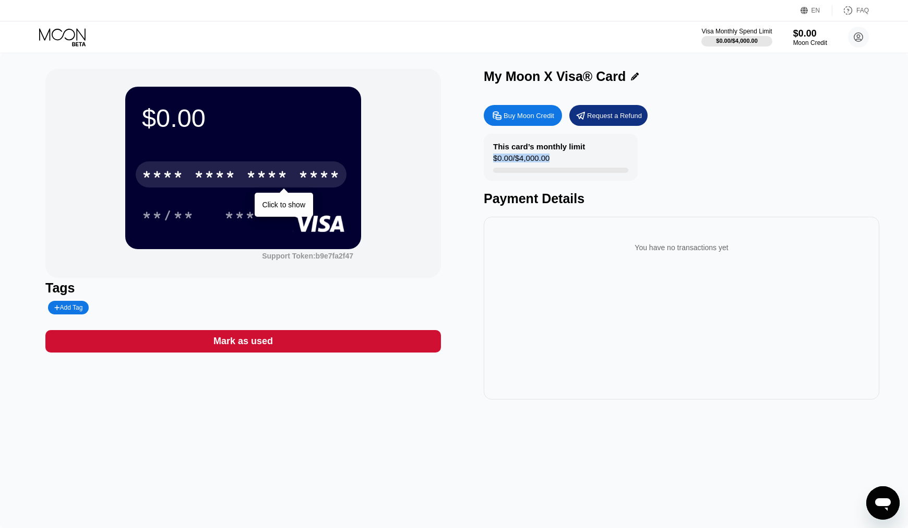
click at [558, 160] on div "This card’s monthly limit $0.00 / $4,000.00" at bounding box center [561, 157] width 154 height 47
click at [506, 161] on div "$0.00 / $4,000.00" at bounding box center [521, 160] width 56 height 14
drag, startPoint x: 495, startPoint y: 160, endPoint x: 562, endPoint y: 158, distance: 66.9
click at [562, 158] on div "This card’s monthly limit $0.00 / $4,000.00" at bounding box center [561, 157] width 154 height 47
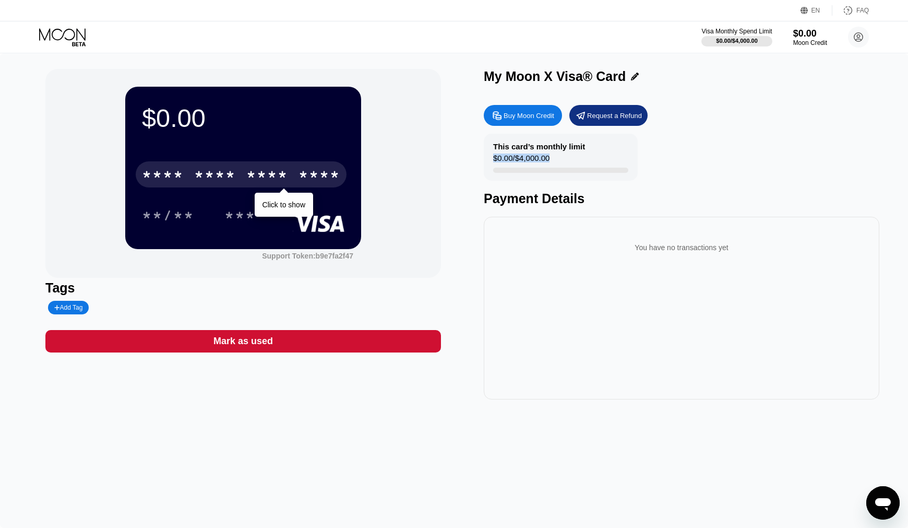
click at [514, 159] on div "$0.00 / $4,000.00" at bounding box center [521, 160] width 56 height 14
drag, startPoint x: 494, startPoint y: 159, endPoint x: 557, endPoint y: 158, distance: 62.7
click at [557, 158] on div "This card’s monthly limit $0.00 / $4,000.00" at bounding box center [561, 157] width 154 height 47
click at [497, 161] on div "$0.00 / $4,000.00" at bounding box center [521, 160] width 56 height 14
drag, startPoint x: 495, startPoint y: 160, endPoint x: 566, endPoint y: 157, distance: 71.6
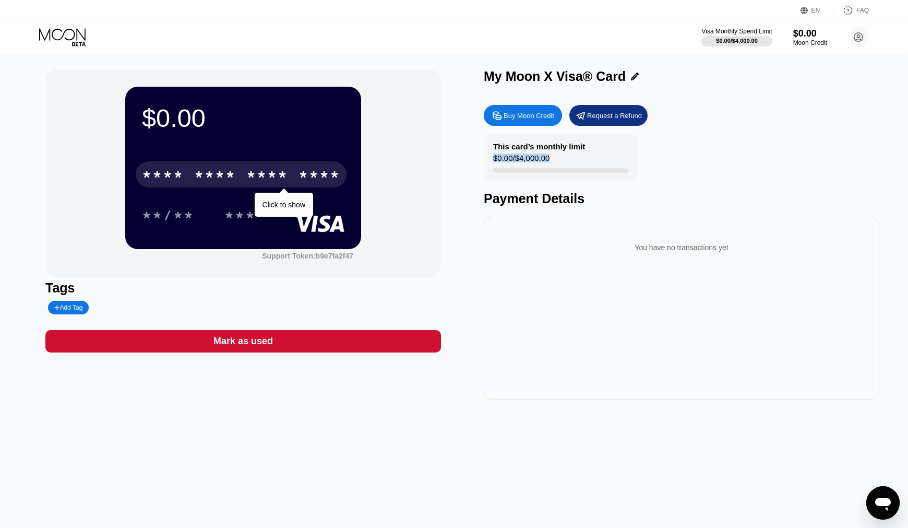
click at [566, 157] on div "This card’s monthly limit $0.00 / $4,000.00" at bounding box center [561, 157] width 154 height 47
click at [497, 159] on div "$0.00 / $4,000.00" at bounding box center [521, 160] width 56 height 14
drag, startPoint x: 493, startPoint y: 159, endPoint x: 548, endPoint y: 156, distance: 55.5
click at [548, 156] on div "This card’s monthly limit $0.00 / $4,000.00" at bounding box center [561, 157] width 154 height 47
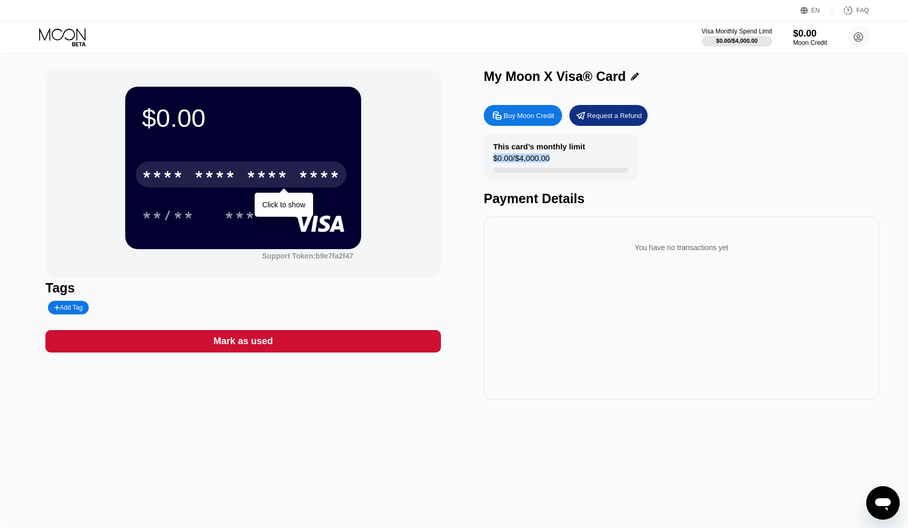
drag, startPoint x: 494, startPoint y: 158, endPoint x: 562, endPoint y: 159, distance: 67.9
click at [562, 159] on div "This card’s monthly limit $0.00 / $4,000.00" at bounding box center [561, 157] width 154 height 47
click at [495, 159] on div "$0.00 / $4,000.00" at bounding box center [521, 160] width 56 height 14
drag, startPoint x: 494, startPoint y: 159, endPoint x: 561, endPoint y: 162, distance: 67.4
click at [561, 162] on div "This card’s monthly limit $0.00 / $4,000.00" at bounding box center [561, 157] width 154 height 47
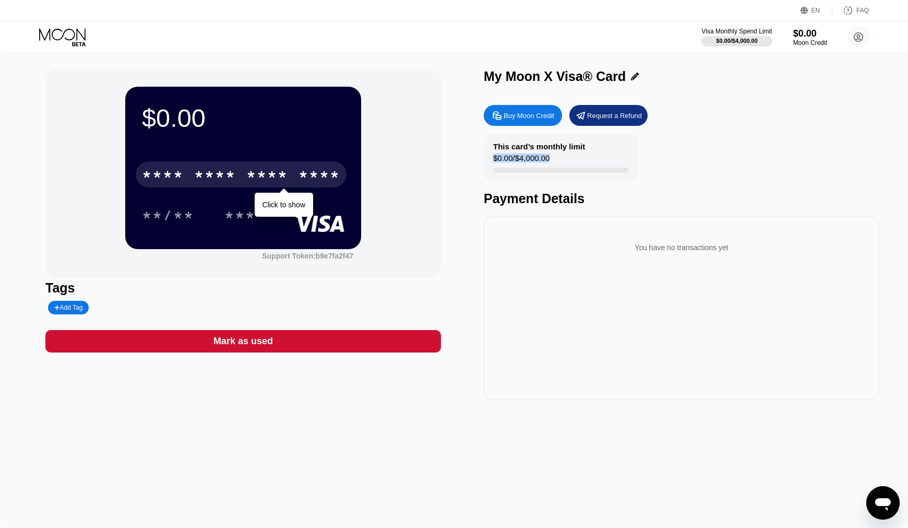
click at [561, 162] on div "This card’s monthly limit $0.00 / $4,000.00" at bounding box center [561, 157] width 154 height 47
click at [505, 161] on div "$0.00 / $4,000.00" at bounding box center [521, 160] width 56 height 14
drag, startPoint x: 494, startPoint y: 160, endPoint x: 557, endPoint y: 161, distance: 63.2
click at [557, 161] on div "This card’s monthly limit $0.00 / $4,000.00" at bounding box center [561, 157] width 154 height 47
click at [556, 161] on div "This card’s monthly limit $0.00 / $4,000.00" at bounding box center [561, 157] width 154 height 47
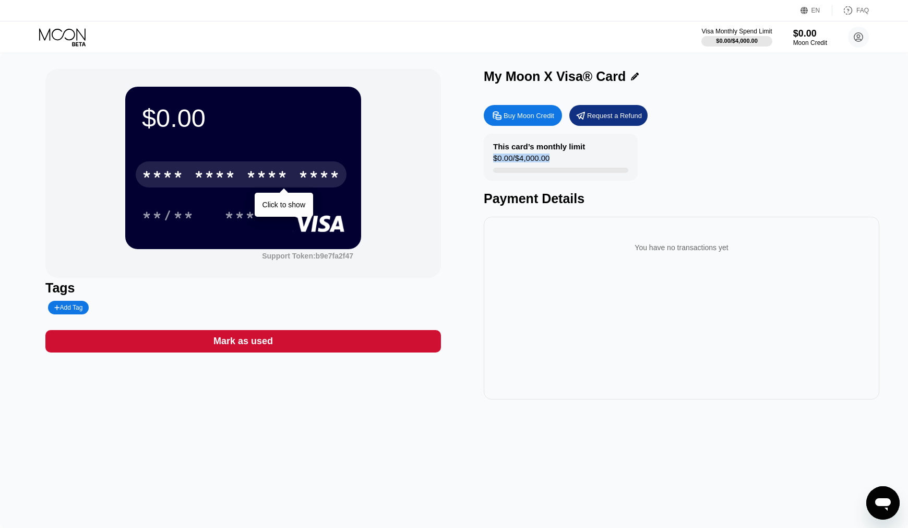
click at [500, 161] on div "$0.00 / $4,000.00" at bounding box center [521, 160] width 56 height 14
click at [492, 161] on div "This card’s monthly limit $0.00 / $4,000.00" at bounding box center [561, 157] width 154 height 47
drag, startPoint x: 495, startPoint y: 159, endPoint x: 568, endPoint y: 163, distance: 72.7
click at [568, 163] on div "This card’s monthly limit $0.00 / $4,000.00" at bounding box center [561, 157] width 154 height 47
click at [540, 161] on div "$0.00 / $4,000.00" at bounding box center [521, 160] width 56 height 14
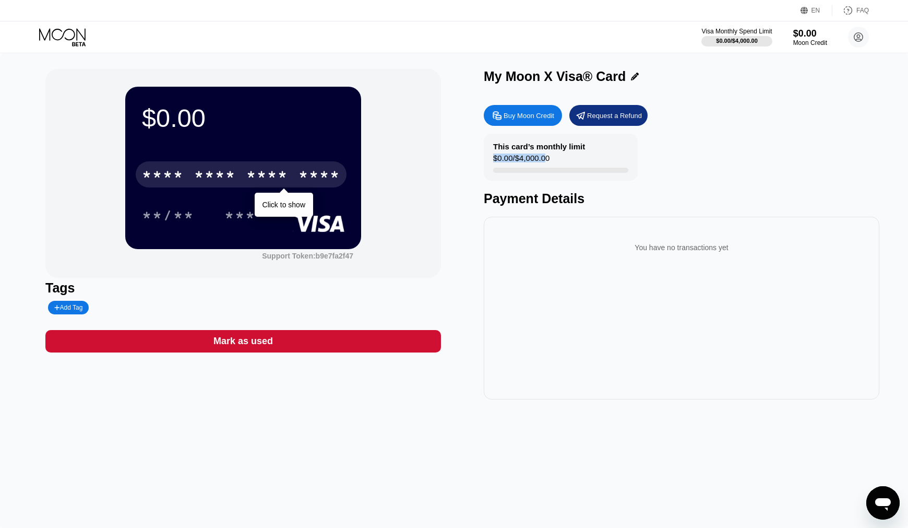
drag, startPoint x: 495, startPoint y: 158, endPoint x: 577, endPoint y: 156, distance: 82.0
click at [577, 156] on div "This card’s monthly limit $0.00 / $4,000.00" at bounding box center [561, 157] width 154 height 47
click at [532, 158] on div "$0.00 / $4,000.00" at bounding box center [521, 160] width 56 height 14
click at [495, 146] on div "This card’s monthly limit" at bounding box center [539, 146] width 92 height 9
drag, startPoint x: 494, startPoint y: 145, endPoint x: 562, endPoint y: 156, distance: 68.2
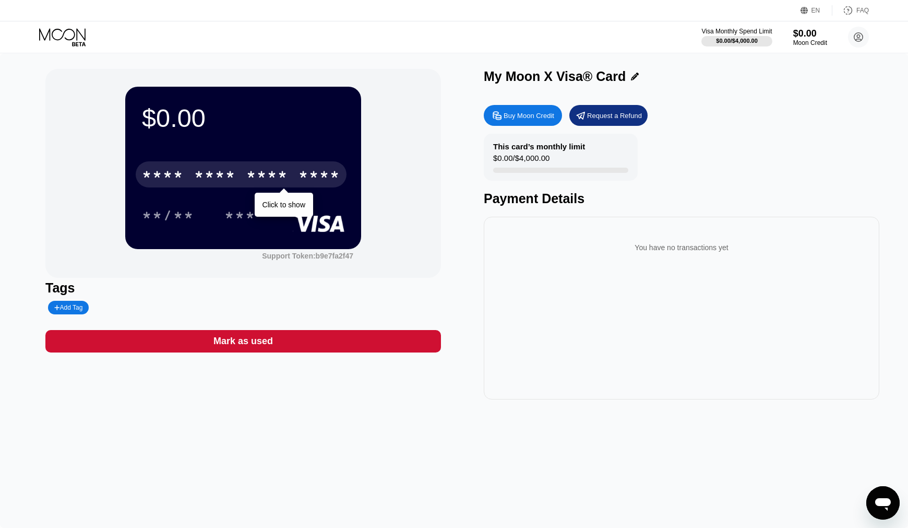
click at [562, 156] on div "This card’s monthly limit $0.00 / $4,000.00" at bounding box center [561, 157] width 154 height 47
click at [549, 160] on div "$0.00 / $4,000.00" at bounding box center [521, 160] width 56 height 14
drag, startPoint x: 554, startPoint y: 159, endPoint x: 494, endPoint y: 159, distance: 60.6
click at [494, 159] on div "This card’s monthly limit $0.00 / $4,000.00" at bounding box center [561, 157] width 154 height 47
drag, startPoint x: 494, startPoint y: 159, endPoint x: 560, endPoint y: 158, distance: 66.3
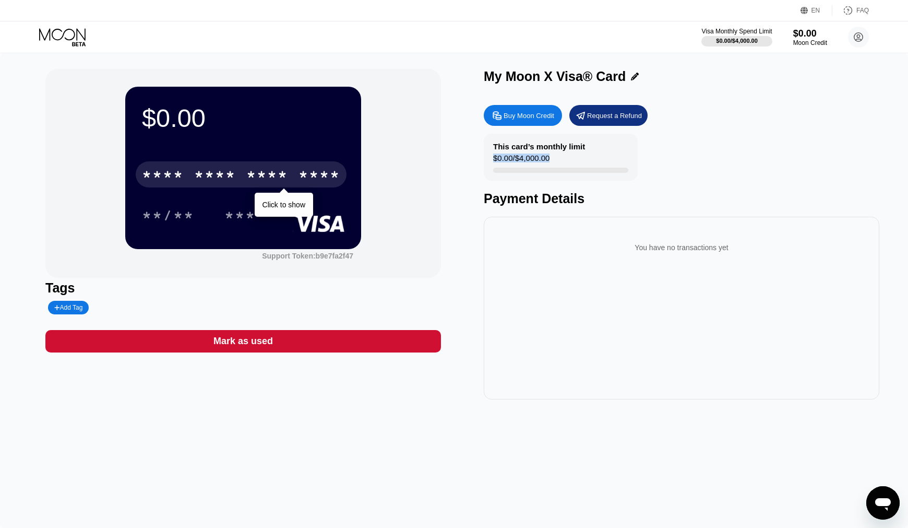
click at [560, 158] on div "This card’s monthly limit $0.00 / $4,000.00" at bounding box center [561, 157] width 154 height 47
click at [492, 157] on div "This card’s monthly limit $0.00 / $4,000.00" at bounding box center [561, 157] width 154 height 47
click at [495, 158] on div "$0.00 / $4,000.00" at bounding box center [521, 160] width 56 height 14
drag, startPoint x: 495, startPoint y: 158, endPoint x: 564, endPoint y: 158, distance: 68.4
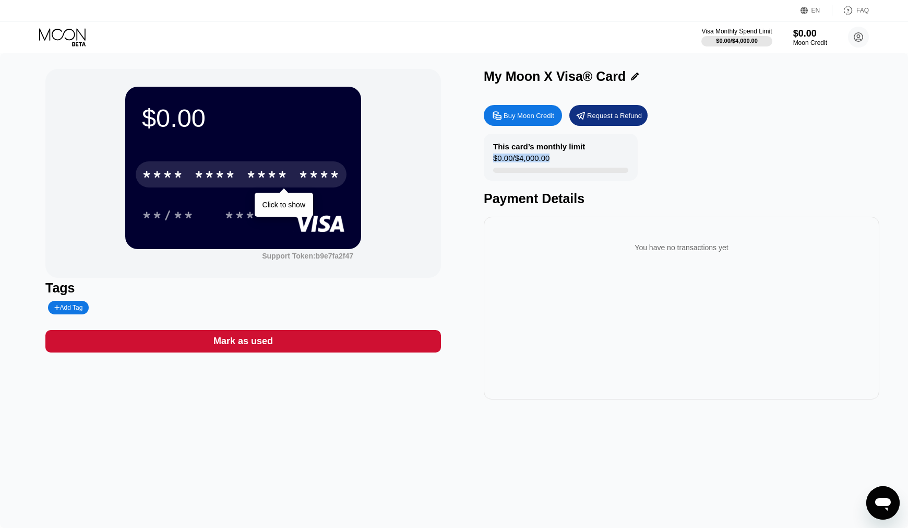
click at [564, 158] on div "This card’s monthly limit $0.00 / $4,000.00" at bounding box center [561, 157] width 154 height 47
click at [498, 162] on div "$0.00 / $4,000.00" at bounding box center [521, 160] width 56 height 14
drag, startPoint x: 492, startPoint y: 161, endPoint x: 529, endPoint y: 160, distance: 37.6
click at [529, 160] on div "This card’s monthly limit $0.00 / $4,000.00" at bounding box center [561, 157] width 154 height 47
drag, startPoint x: 495, startPoint y: 159, endPoint x: 565, endPoint y: 161, distance: 70.0
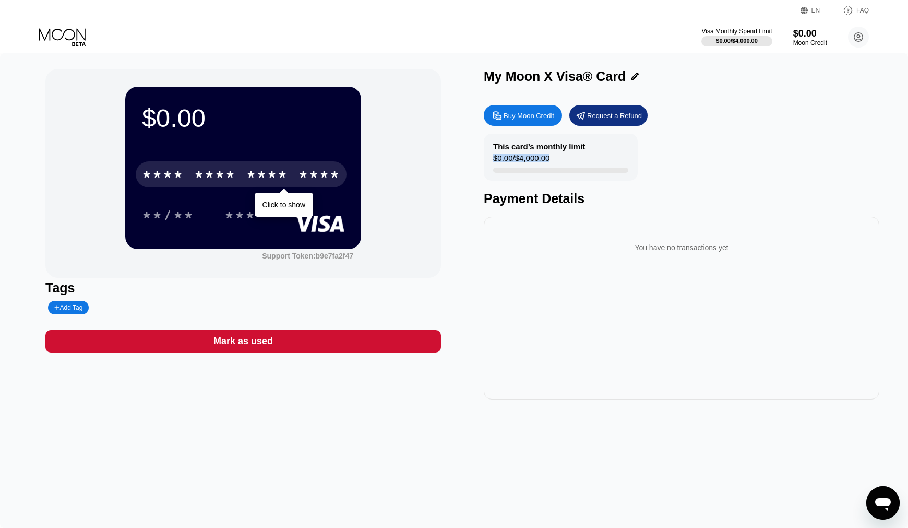
click at [565, 161] on div "This card’s monthly limit $0.00 / $4,000.00" at bounding box center [561, 157] width 154 height 47
click at [300, 254] on div "Support Token: b9e7fa2f47" at bounding box center [307, 256] width 91 height 8
click at [393, 287] on div "Tags" at bounding box center [243, 287] width 396 height 15
click at [330, 258] on div "Support Token: b9e7fa2f47" at bounding box center [307, 256] width 91 height 8
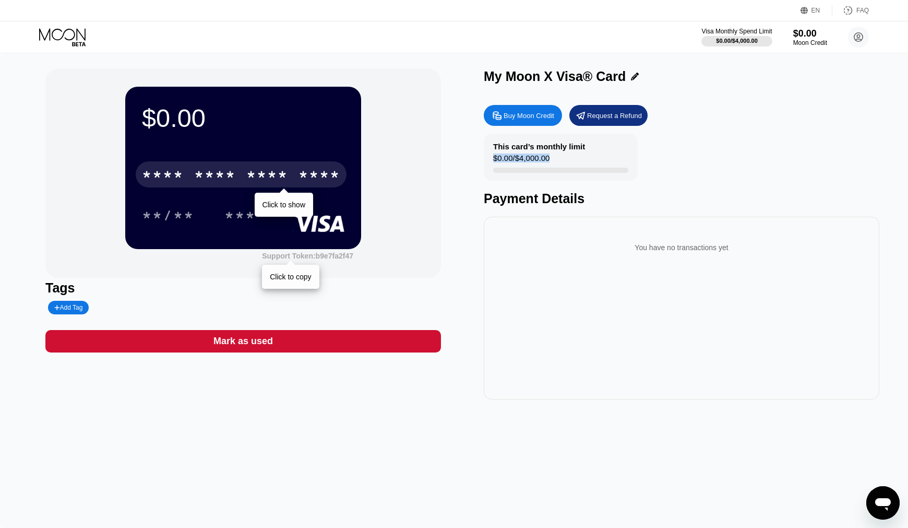
click at [330, 258] on div "Support Token: b9e7fa2f47" at bounding box center [307, 256] width 91 height 8
click at [369, 291] on div "Tags" at bounding box center [243, 287] width 396 height 15
click at [718, 38] on div "$0.00 / $4,000.00" at bounding box center [737, 41] width 42 height 6
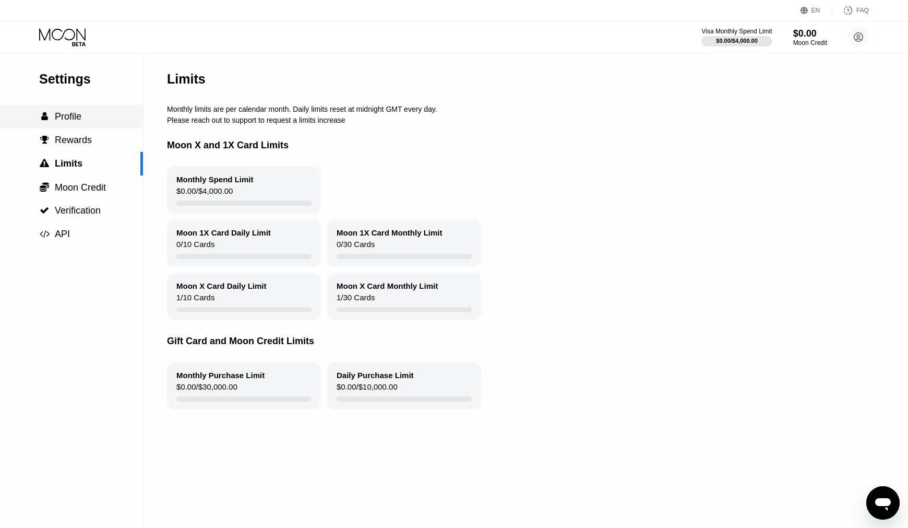
click at [79, 119] on span "Profile" at bounding box center [68, 116] width 27 height 10
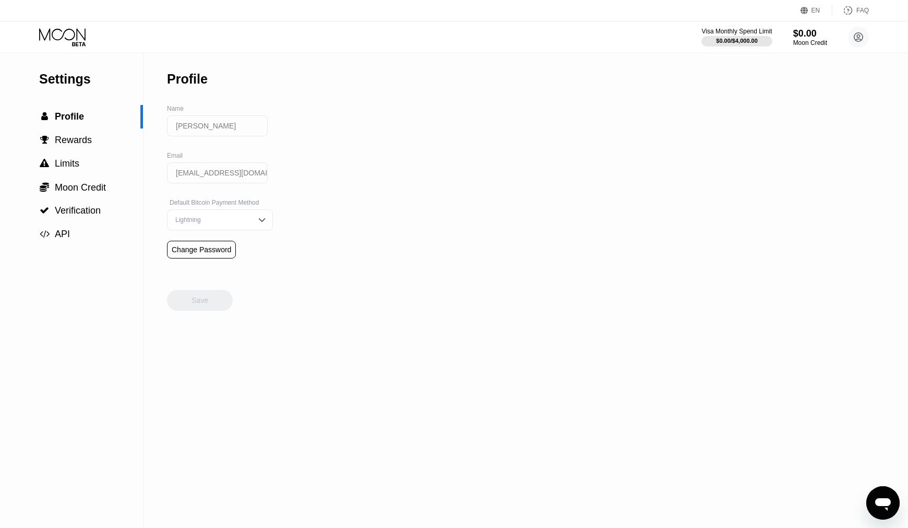
click at [252, 176] on input "[EMAIL_ADDRESS][DOMAIN_NAME]" at bounding box center [217, 172] width 101 height 21
click at [217, 176] on input "[EMAIL_ADDRESS][DOMAIN_NAME]" at bounding box center [217, 172] width 101 height 21
click at [265, 223] on div "Lightning" at bounding box center [220, 219] width 106 height 21
click at [364, 233] on div "Settings  Profile  Rewards  Limits  Moon Credit  Verification  API Profil…" at bounding box center [454, 290] width 908 height 475
click at [360, 233] on div "Settings  Profile  Rewards  Limits  Moon Credit  Verification  API Profil…" at bounding box center [454, 290] width 908 height 475
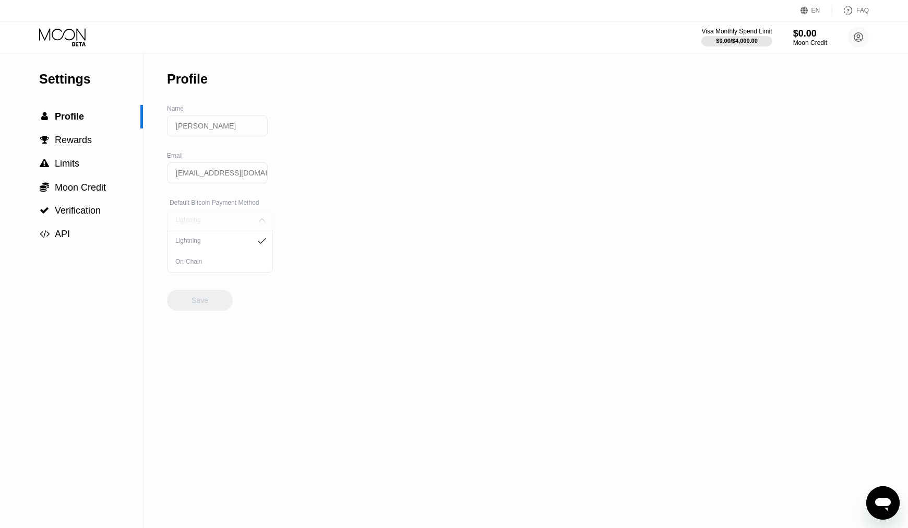
click at [267, 225] on img at bounding box center [262, 220] width 10 height 10
click at [83, 137] on span "Rewards" at bounding box center [73, 140] width 37 height 10
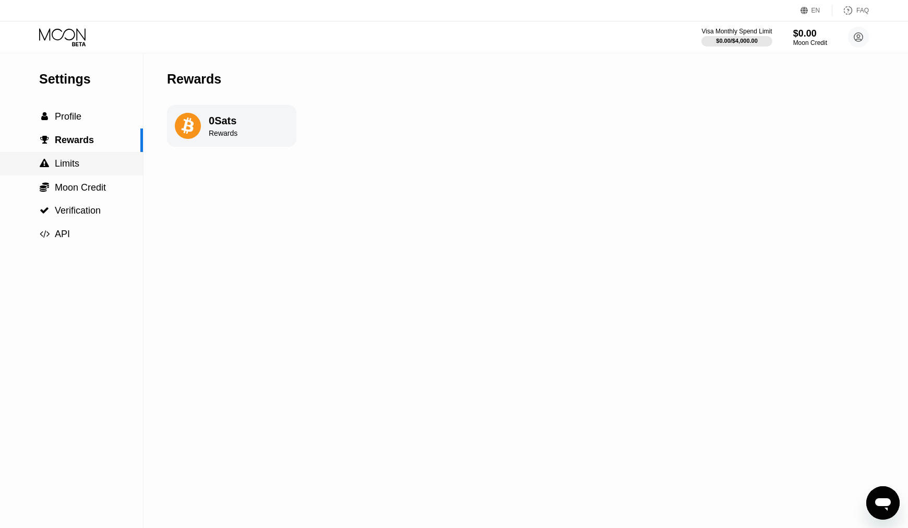
click at [75, 162] on span "Limits" at bounding box center [67, 163] width 25 height 10
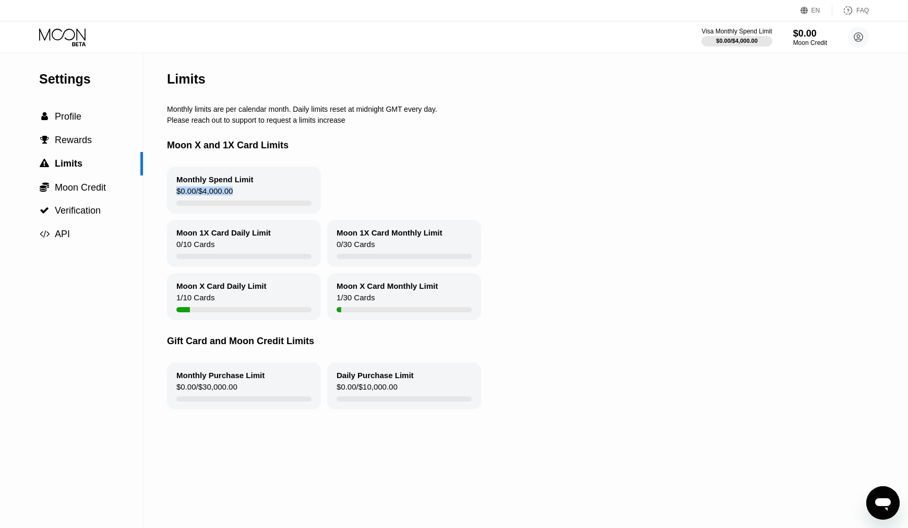
drag, startPoint x: 177, startPoint y: 193, endPoint x: 238, endPoint y: 192, distance: 60.6
click at [238, 192] on div "Monthly Spend Limit $0.00 / $4,000.00" at bounding box center [244, 190] width 154 height 47
click at [178, 197] on div "$0.00 / $4,000.00" at bounding box center [204, 193] width 56 height 14
drag, startPoint x: 178, startPoint y: 197, endPoint x: 241, endPoint y: 194, distance: 62.7
click at [241, 194] on div "Monthly Spend Limit $0.00 / $4,000.00" at bounding box center [244, 190] width 154 height 47
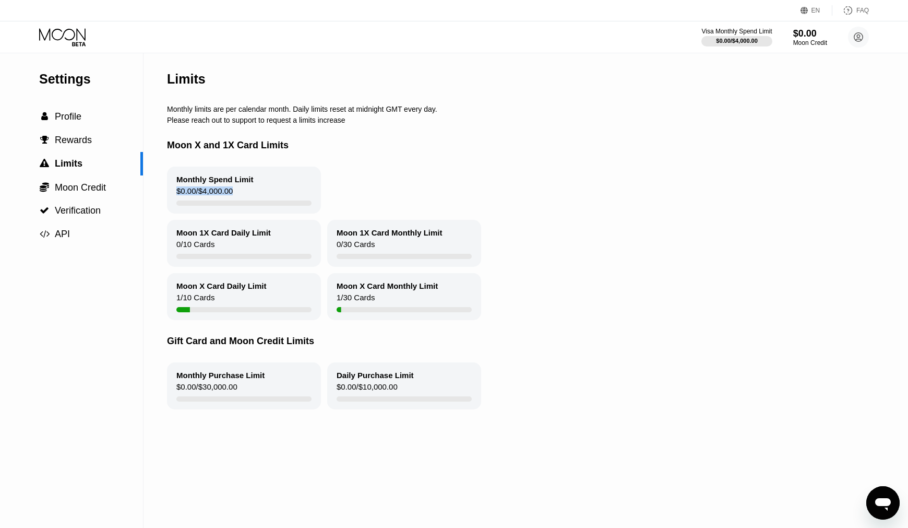
click at [175, 194] on div "Monthly Spend Limit $0.00 / $4,000.00" at bounding box center [244, 190] width 154 height 47
click at [176, 194] on div "Monthly Spend Limit $0.00 / $4,000.00" at bounding box center [244, 190] width 154 height 47
click at [179, 194] on div "$0.00 / $4,000.00" at bounding box center [204, 193] width 56 height 14
drag, startPoint x: 179, startPoint y: 194, endPoint x: 209, endPoint y: 194, distance: 29.8
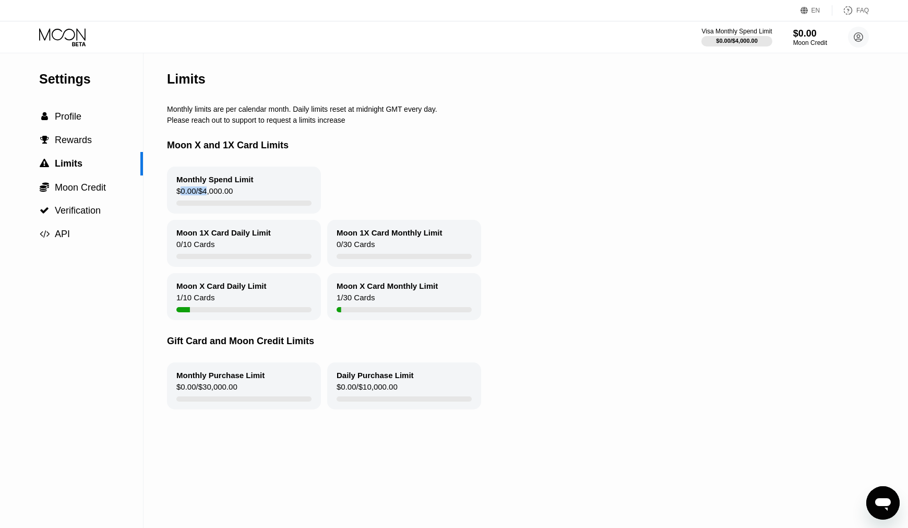
click at [209, 194] on div "$0.00 / $4,000.00" at bounding box center [204, 193] width 56 height 14
click at [178, 195] on div "$0.00 / $4,000.00" at bounding box center [204, 193] width 56 height 14
drag, startPoint x: 178, startPoint y: 195, endPoint x: 240, endPoint y: 193, distance: 62.1
click at [240, 193] on div "Monthly Spend Limit $0.00 / $4,000.00" at bounding box center [244, 190] width 154 height 47
click at [179, 192] on div "$0.00 / $4,000.00" at bounding box center [204, 193] width 56 height 14
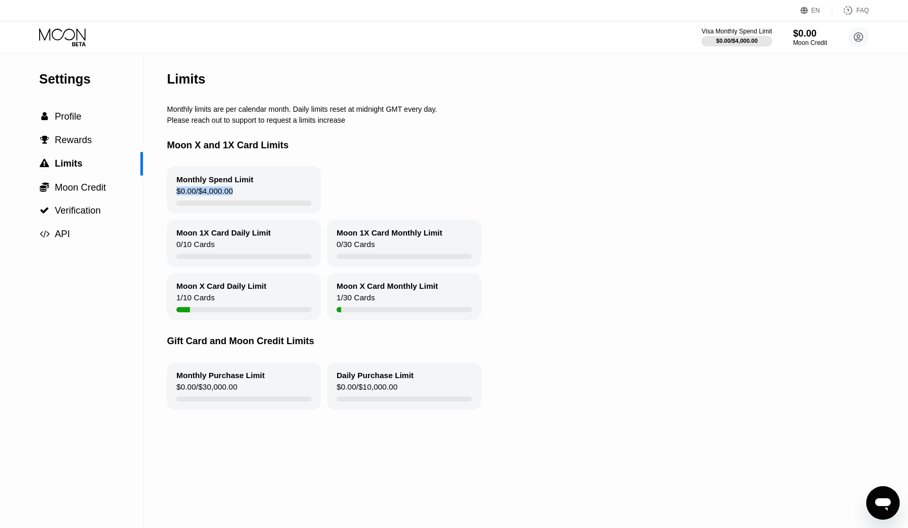
drag, startPoint x: 179, startPoint y: 191, endPoint x: 258, endPoint y: 194, distance: 79.9
click at [258, 194] on div "Monthly Spend Limit $0.00 / $4,000.00" at bounding box center [244, 190] width 154 height 47
drag, startPoint x: 176, startPoint y: 246, endPoint x: 228, endPoint y: 245, distance: 51.2
click at [228, 245] on div "Moon 1X Card Daily Limit 0 / 10 Cards" at bounding box center [244, 243] width 154 height 47
click at [80, 197] on div " Moon Credit" at bounding box center [71, 186] width 143 height 23
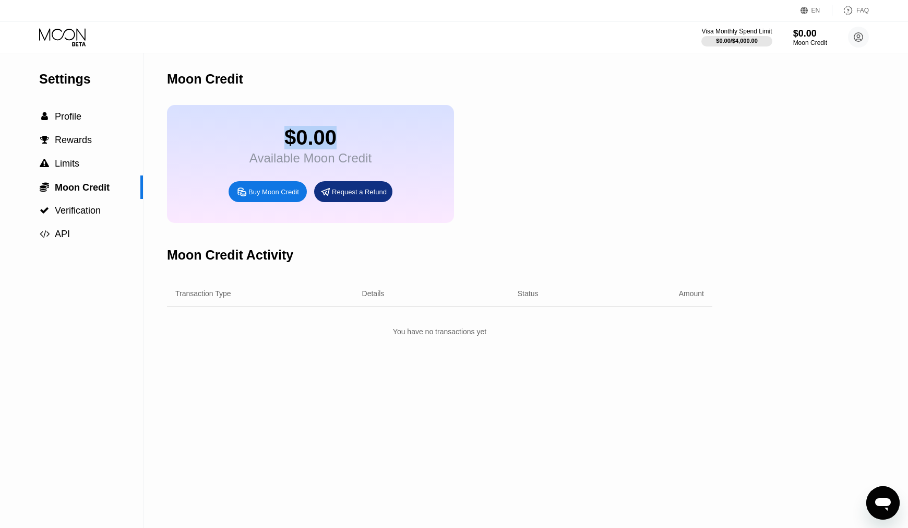
drag, startPoint x: 284, startPoint y: 139, endPoint x: 384, endPoint y: 172, distance: 105.7
click at [384, 172] on div "$0.00 Available Moon Credit Buy Moon Credit Request a Refund" at bounding box center [310, 164] width 287 height 118
click at [281, 141] on div "$0.00" at bounding box center [311, 137] width 122 height 23
click at [279, 143] on div "$0.00" at bounding box center [311, 137] width 122 height 23
click at [280, 143] on div "$0.00" at bounding box center [311, 137] width 122 height 23
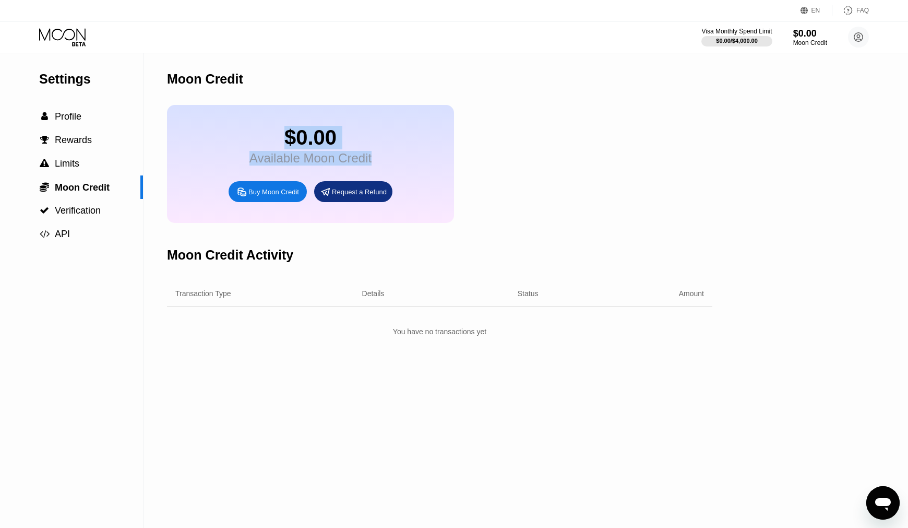
drag, startPoint x: 280, startPoint y: 140, endPoint x: 375, endPoint y: 163, distance: 98.1
click at [375, 163] on div "$0.00 Available Moon Credit Buy Moon Credit Request a Refund" at bounding box center [310, 164] width 287 height 118
click at [272, 141] on div "$0.00" at bounding box center [311, 137] width 122 height 23
drag, startPoint x: 275, startPoint y: 138, endPoint x: 387, endPoint y: 174, distance: 118.5
click at [387, 174] on div "$0.00 Available Moon Credit Buy Moon Credit Request a Refund" at bounding box center [310, 164] width 287 height 118
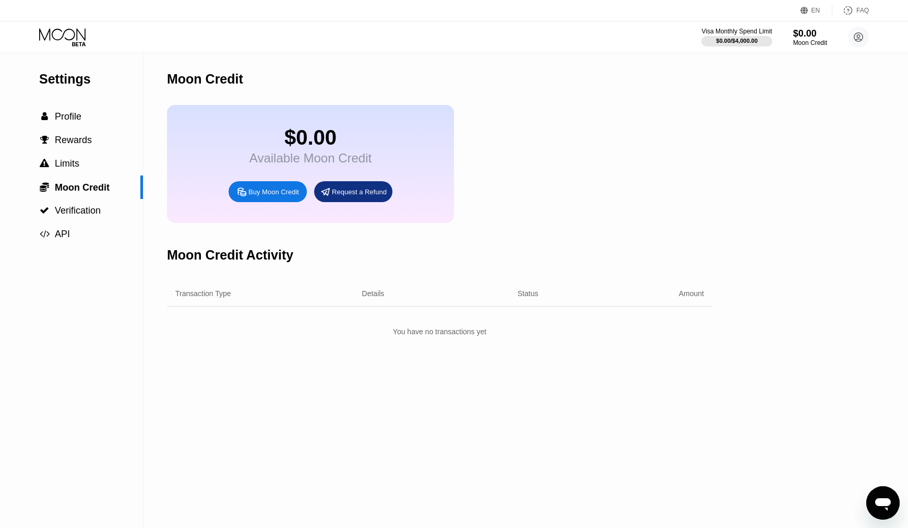
click at [281, 139] on div "$0.00" at bounding box center [311, 137] width 122 height 23
drag, startPoint x: 281, startPoint y: 139, endPoint x: 373, endPoint y: 163, distance: 95.0
click at [373, 163] on div "$0.00 Available Moon Credit Buy Moon Credit Request a Refund" at bounding box center [310, 164] width 287 height 118
click at [275, 144] on div "$0.00" at bounding box center [311, 137] width 122 height 23
drag, startPoint x: 275, startPoint y: 138, endPoint x: 374, endPoint y: 161, distance: 101.8
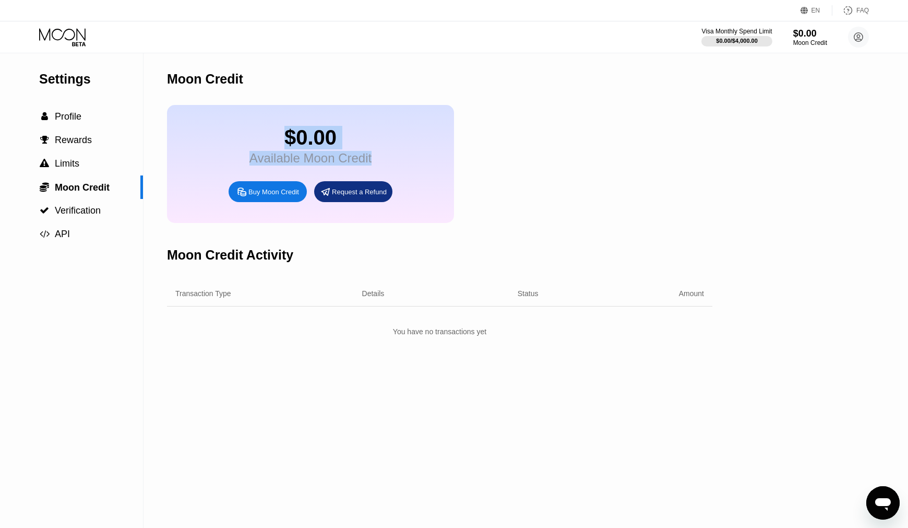
click at [374, 161] on div "$0.00 Available Moon Credit Buy Moon Credit Request a Refund" at bounding box center [310, 164] width 287 height 118
click at [273, 137] on div "$0.00" at bounding box center [311, 137] width 122 height 23
drag, startPoint x: 278, startPoint y: 137, endPoint x: 389, endPoint y: 171, distance: 116.3
click at [389, 171] on div "$0.00 Available Moon Credit Buy Moon Credit Request a Refund" at bounding box center [310, 164] width 287 height 118
click at [286, 139] on div "$0.00" at bounding box center [311, 137] width 122 height 23
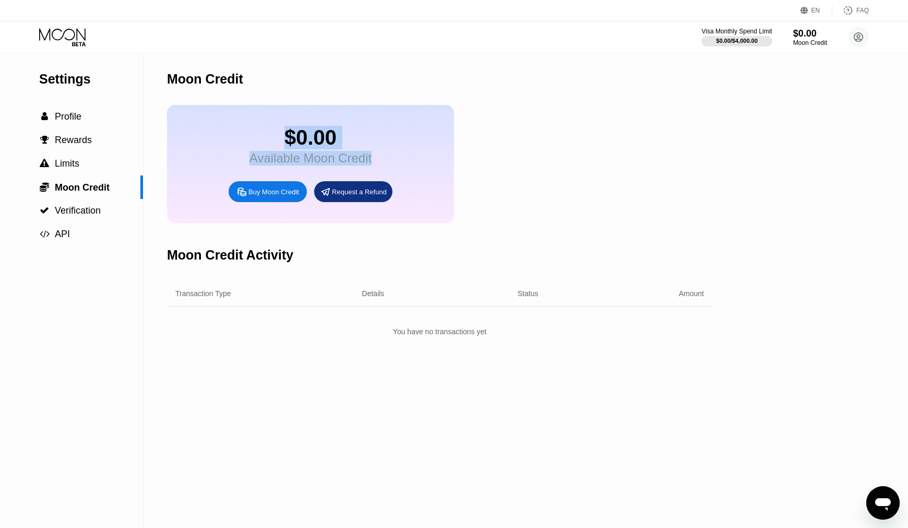
drag, startPoint x: 282, startPoint y: 139, endPoint x: 381, endPoint y: 172, distance: 103.5
click at [381, 172] on div "$0.00 Available Moon Credit Buy Moon Credit Request a Refund" at bounding box center [310, 164] width 287 height 118
click at [597, 72] on div "Moon Credit" at bounding box center [440, 79] width 546 height 52
click at [610, 11] on div "EN Language Select an item Save FAQ" at bounding box center [454, 10] width 908 height 21
